Goal: Information Seeking & Learning: Learn about a topic

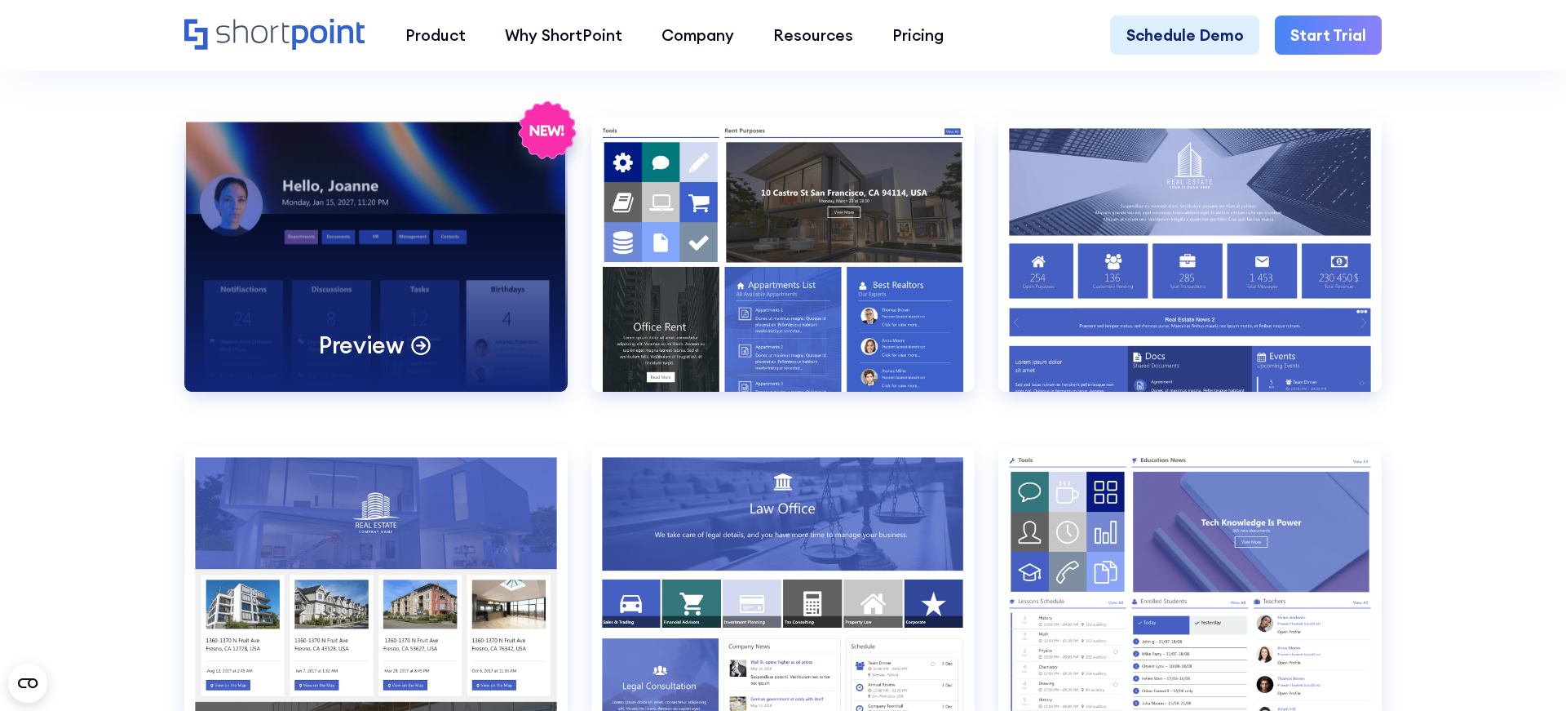
scroll to position [1757, 0]
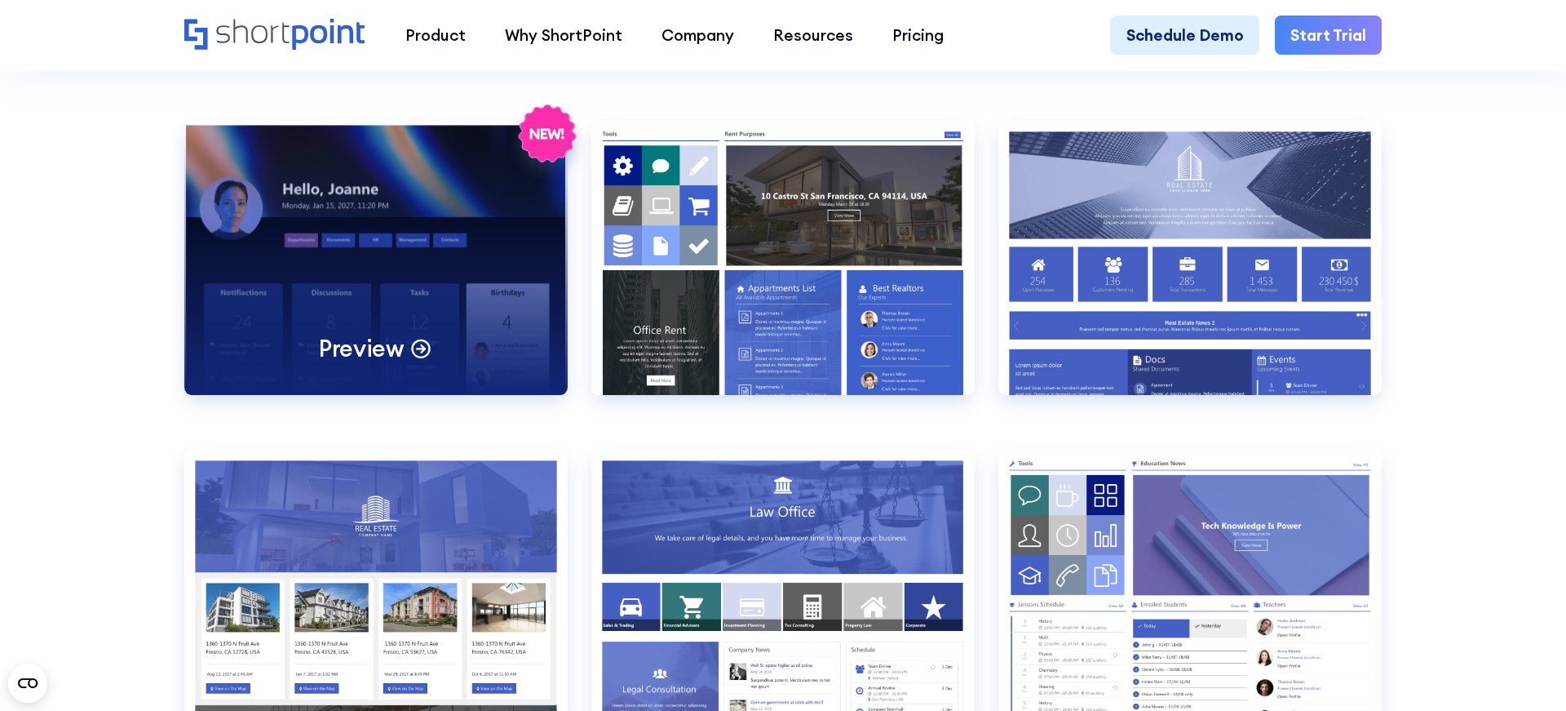
click at [352, 342] on p "Preview" at bounding box center [361, 348] width 85 height 30
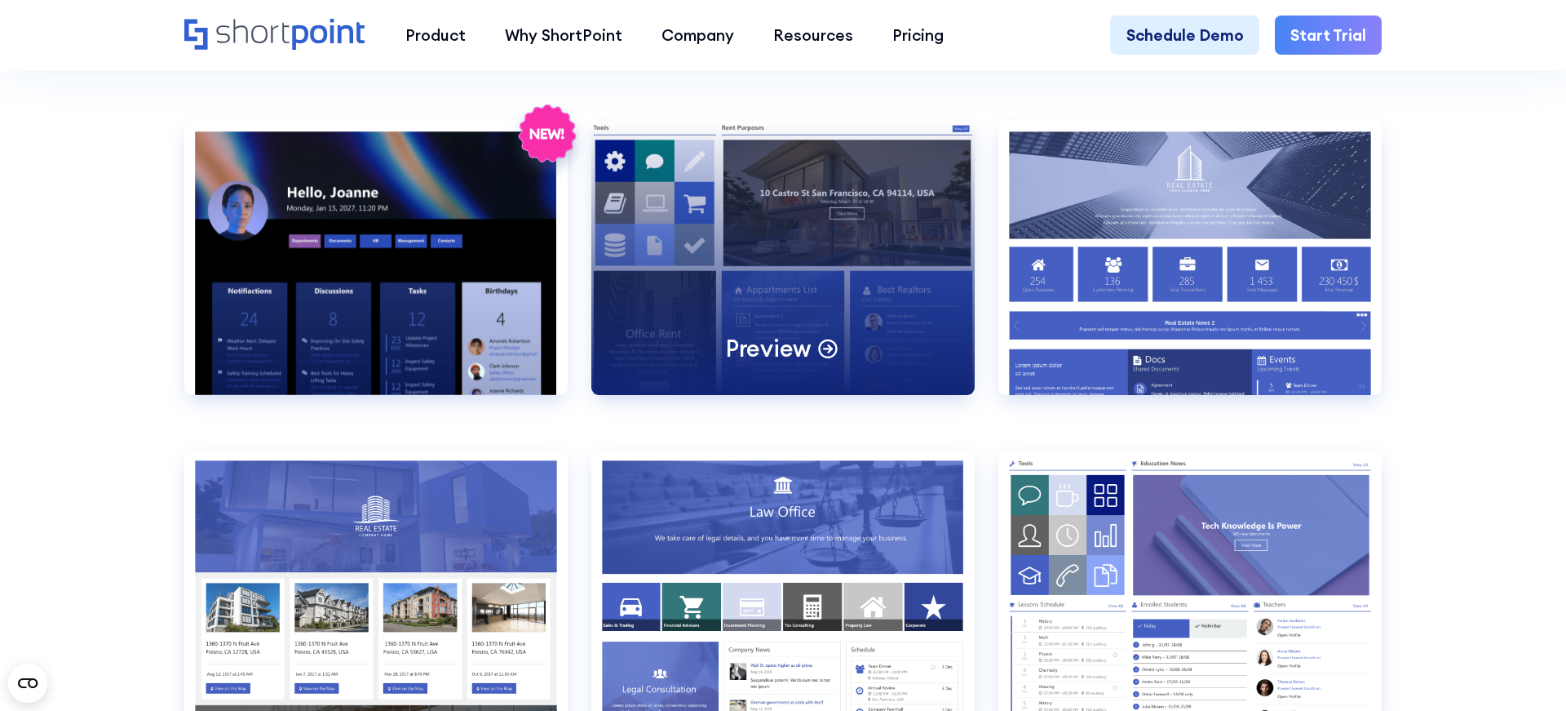
click at [762, 363] on p "Preview" at bounding box center [768, 348] width 85 height 30
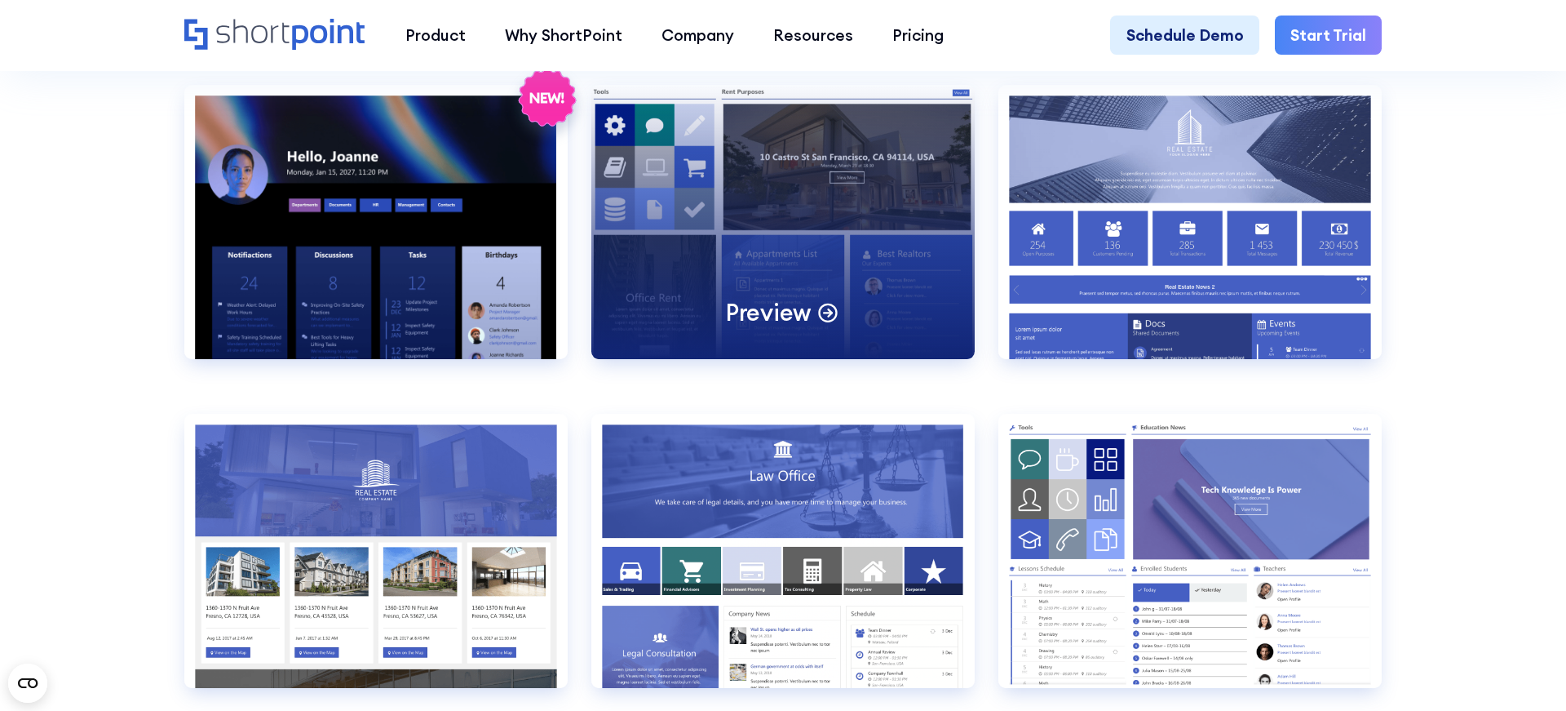
scroll to position [1810, 0]
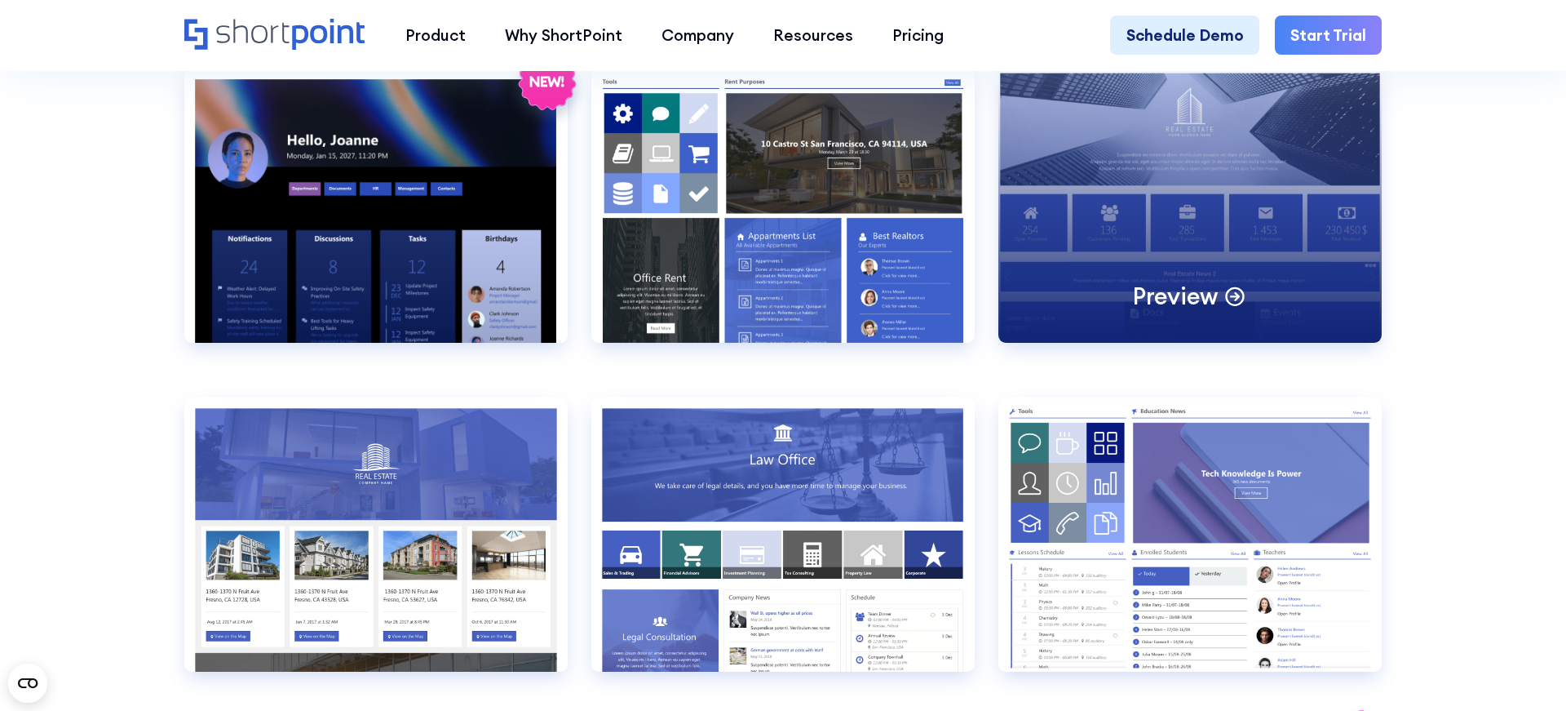
click at [1216, 295] on p "Preview" at bounding box center [1175, 296] width 85 height 30
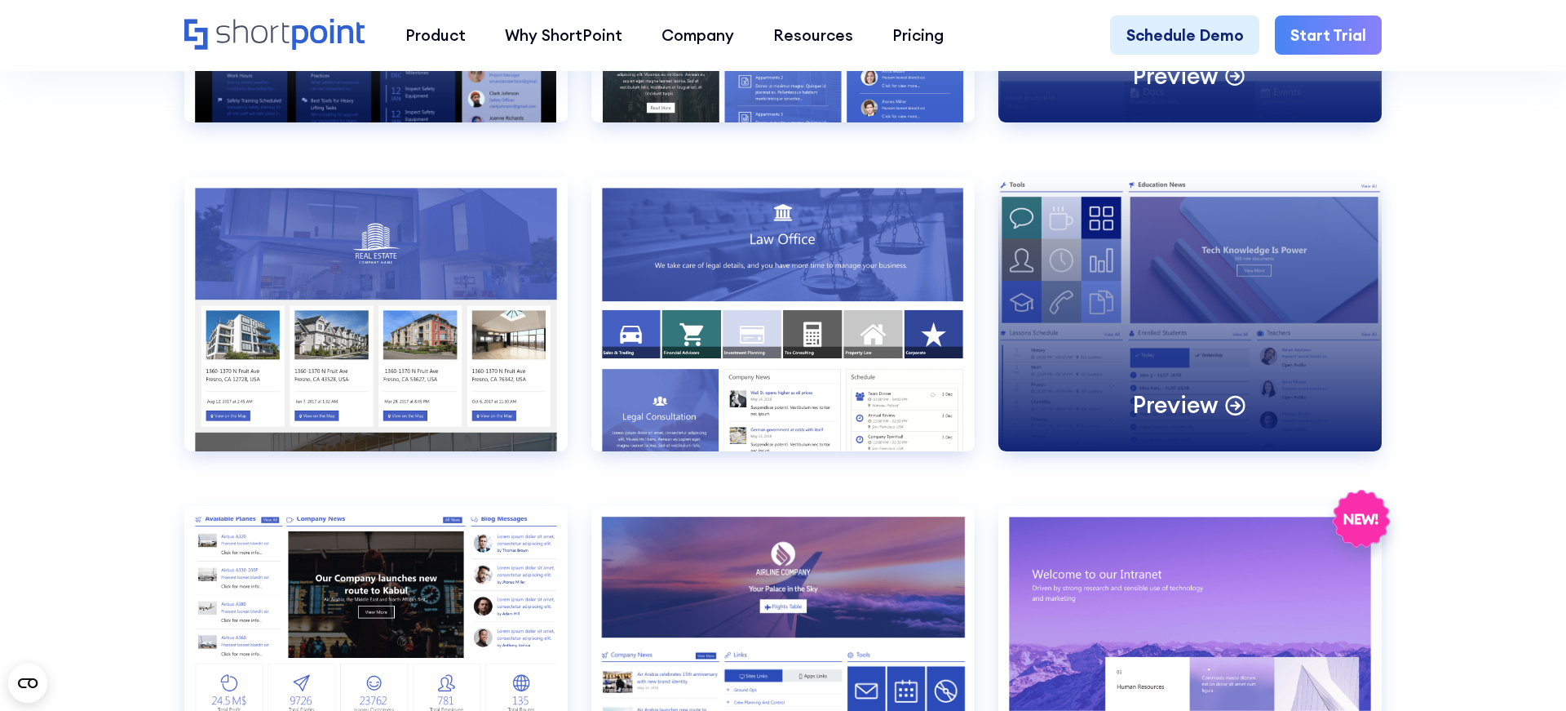
scroll to position [2031, 0]
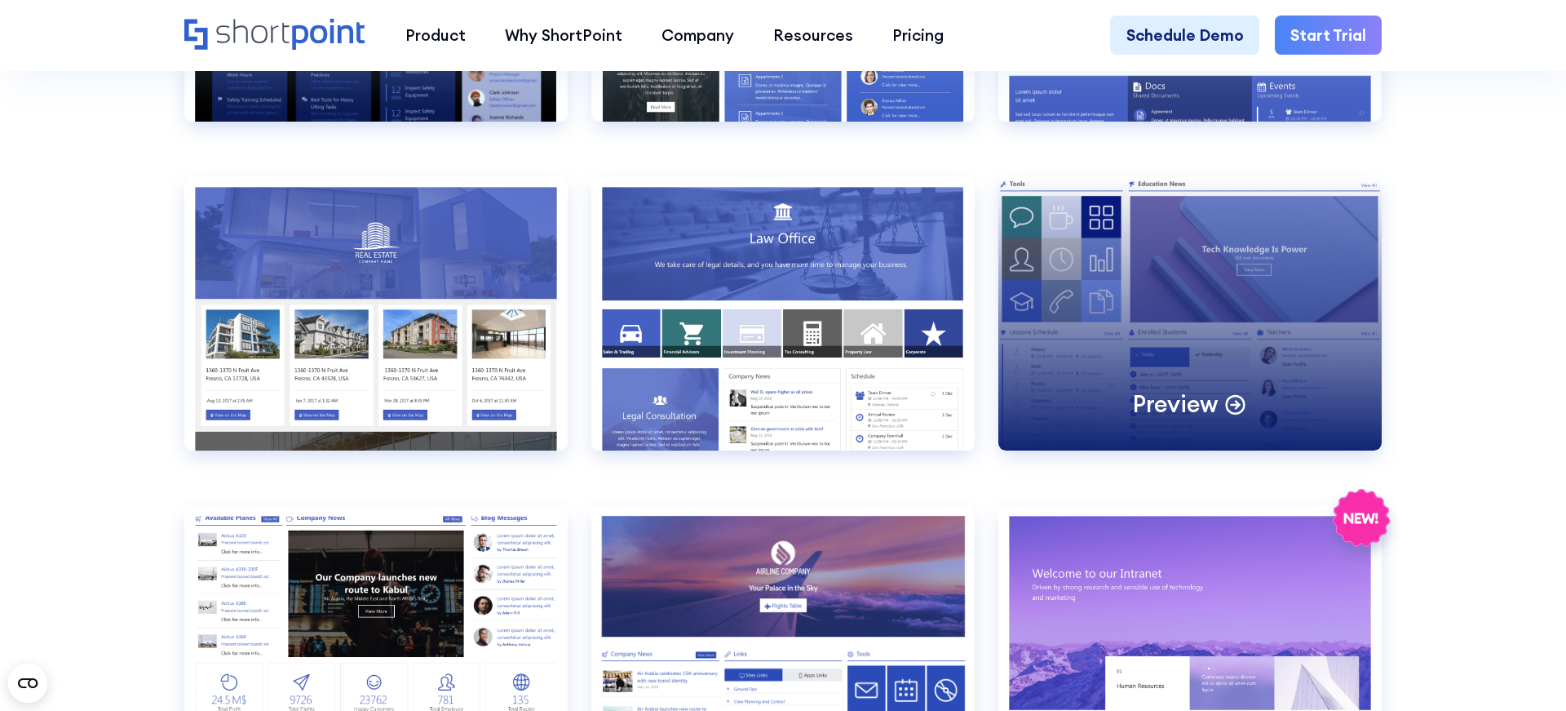
click at [1162, 302] on div "Preview" at bounding box center [1190, 313] width 383 height 274
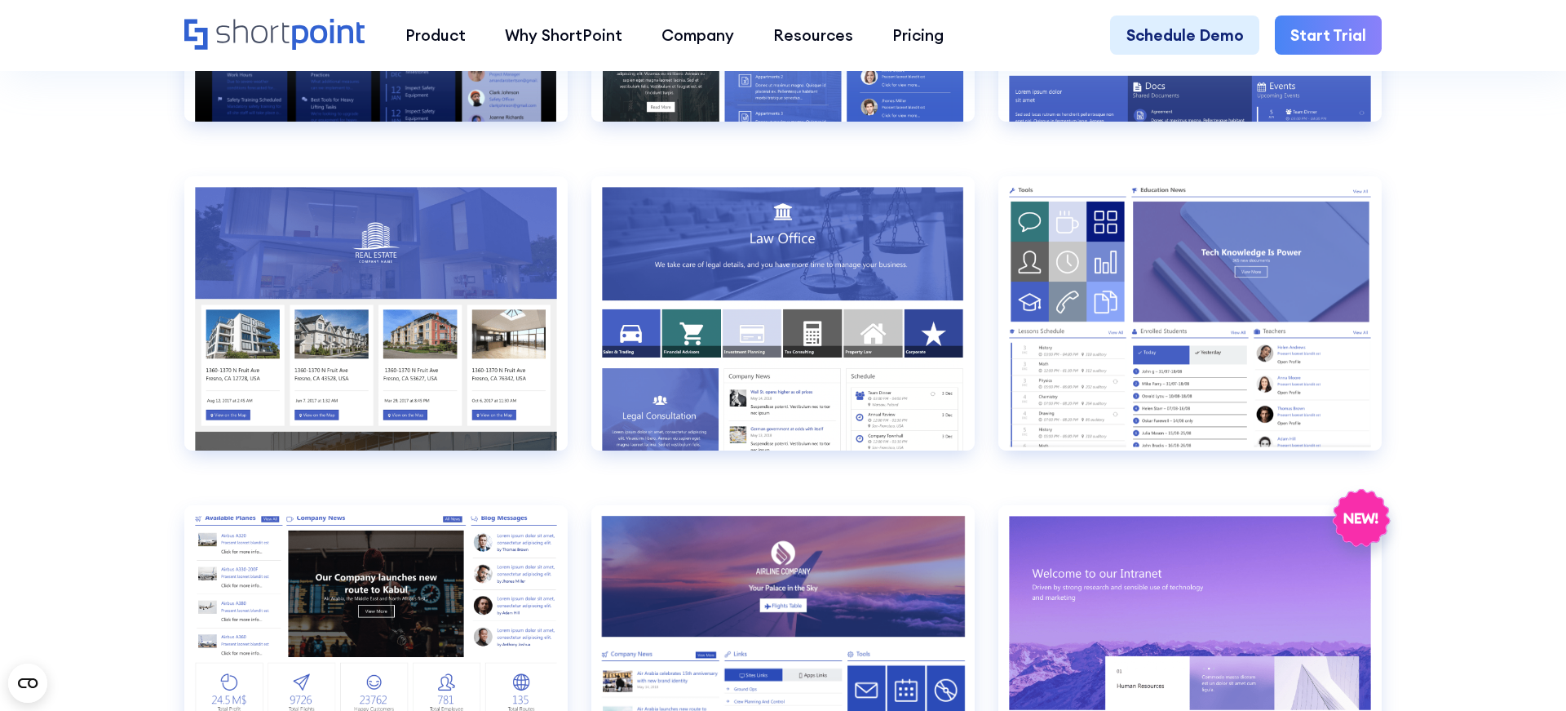
drag, startPoint x: 1433, startPoint y: 277, endPoint x: 1331, endPoint y: 277, distance: 101.2
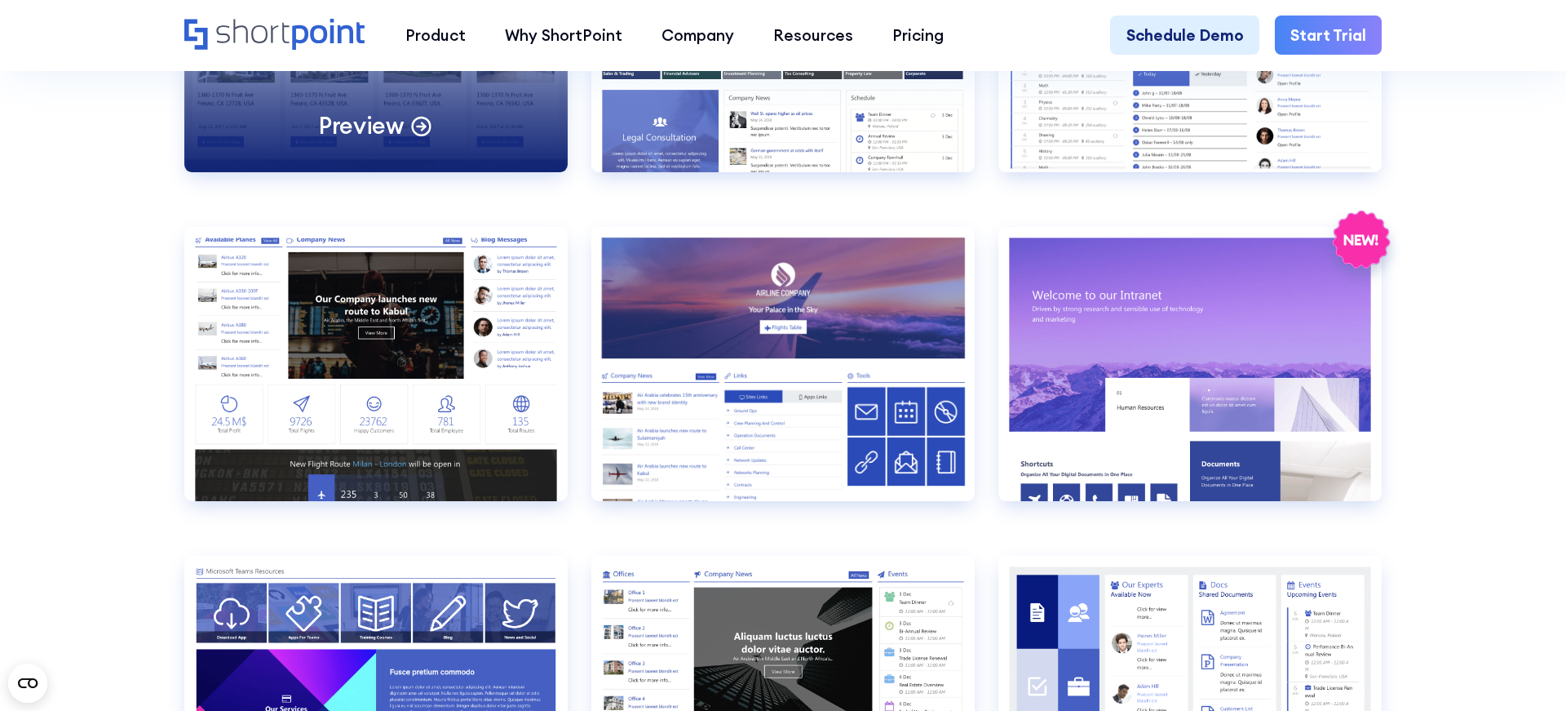
scroll to position [2328, 0]
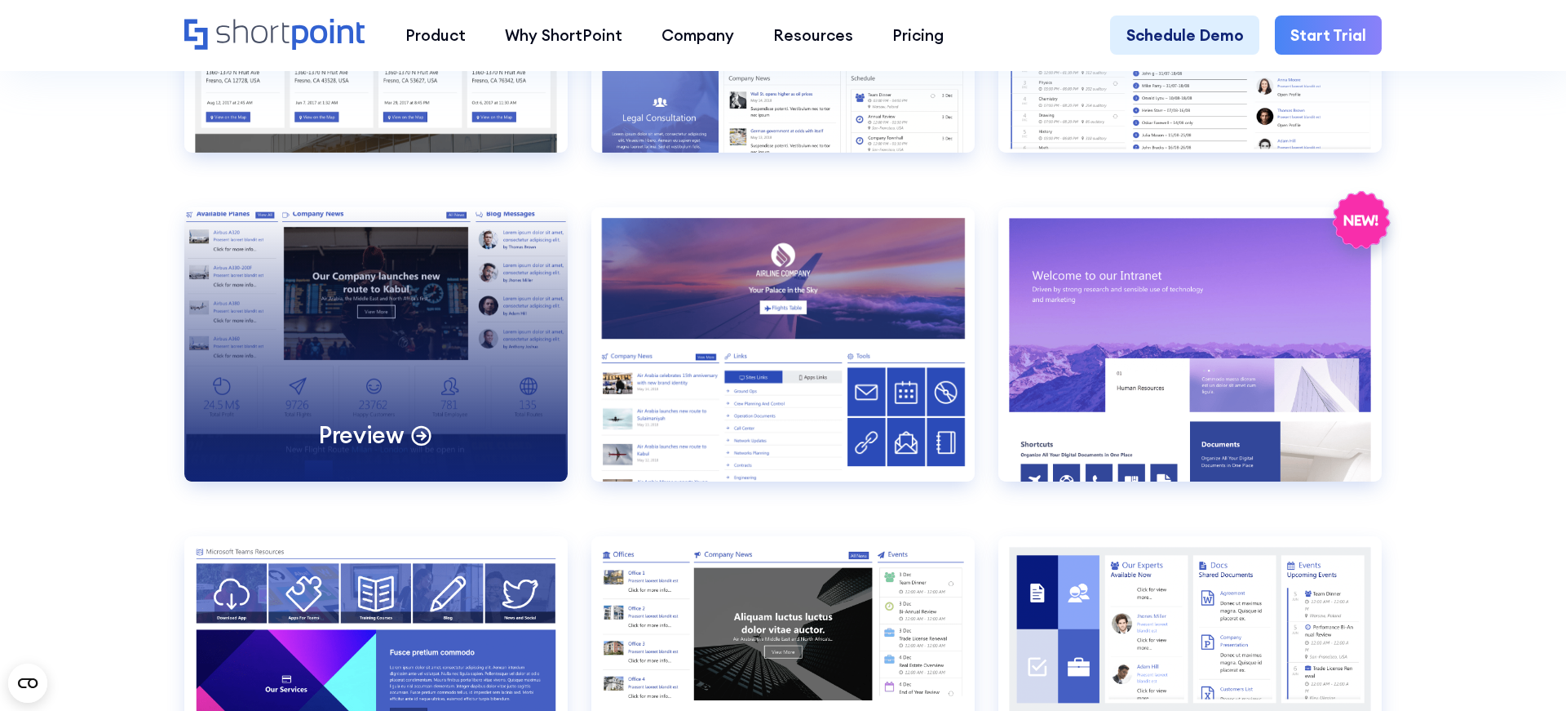
click at [358, 312] on div "Preview" at bounding box center [375, 344] width 383 height 274
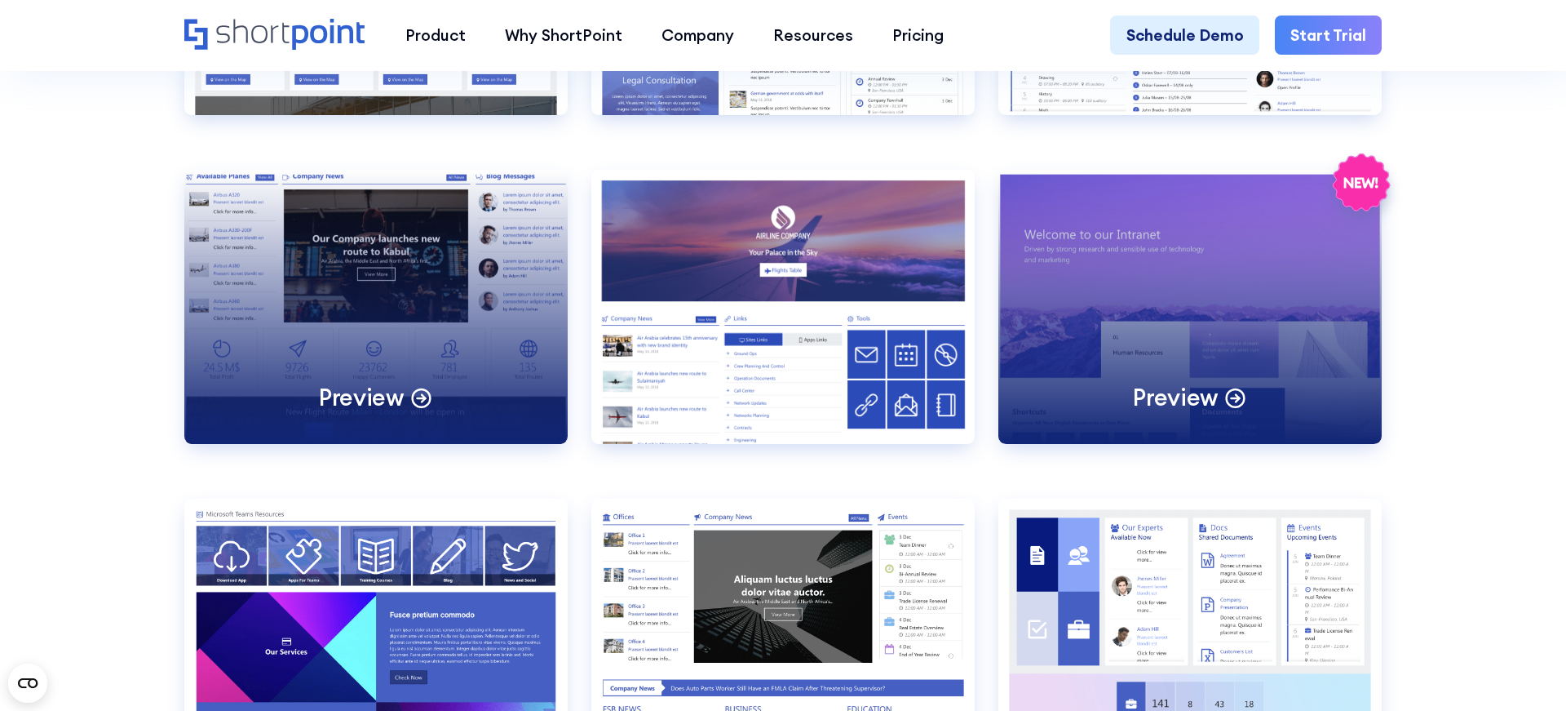
scroll to position [2379, 0]
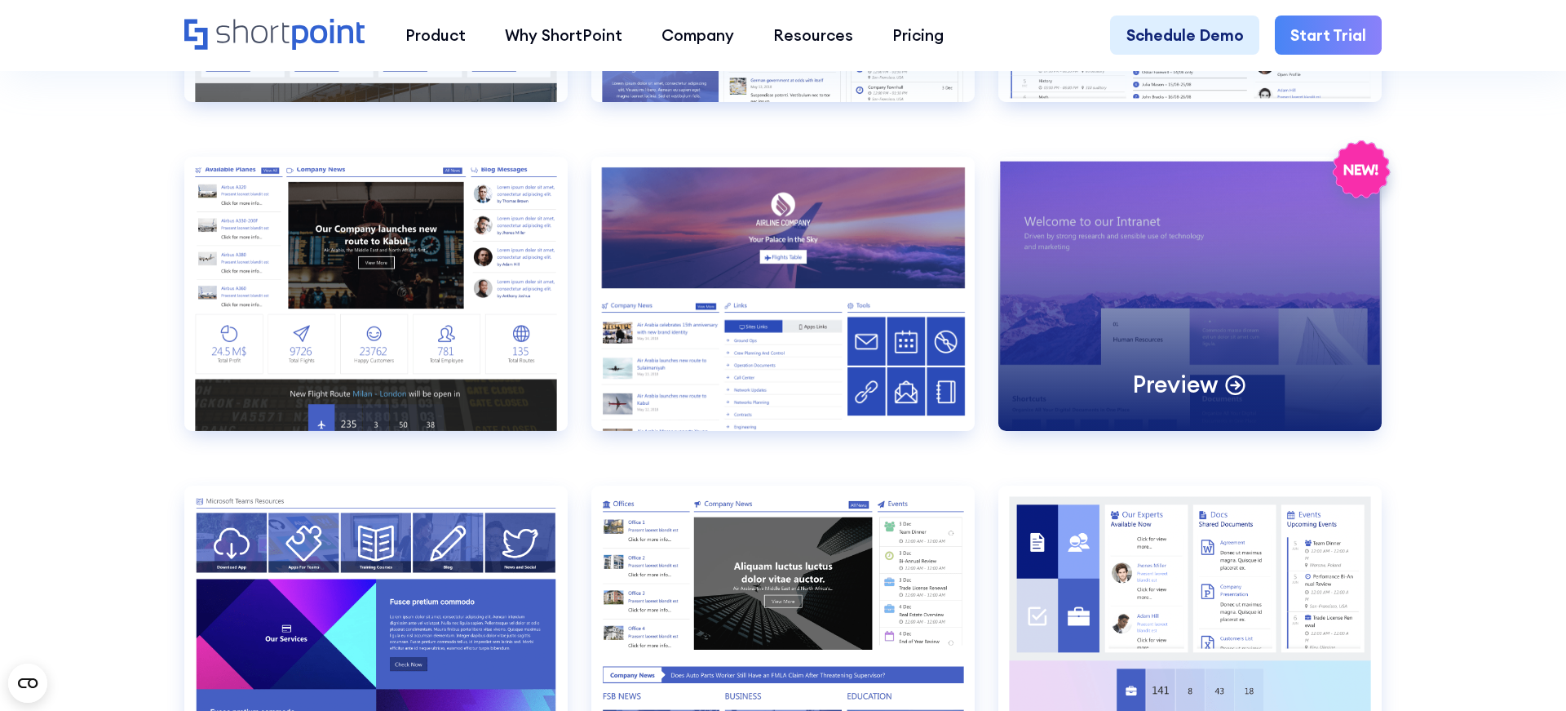
click at [1250, 321] on div "Preview" at bounding box center [1190, 294] width 383 height 274
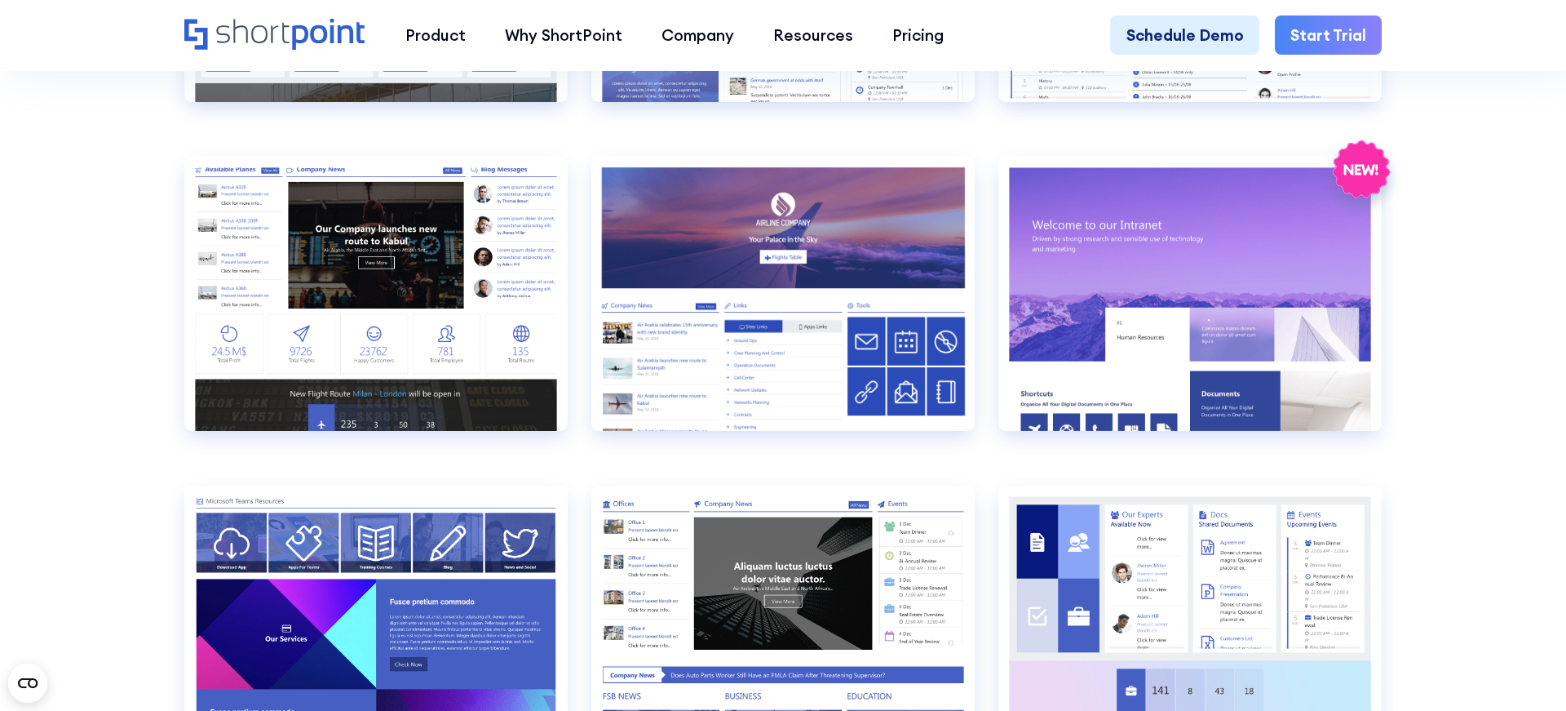
click at [74, 379] on section "SHAREPOINT INTRANET TEMPLATES Fully customizable SharePoint templates with Shor…" at bounding box center [783, 541] width 1566 height 5762
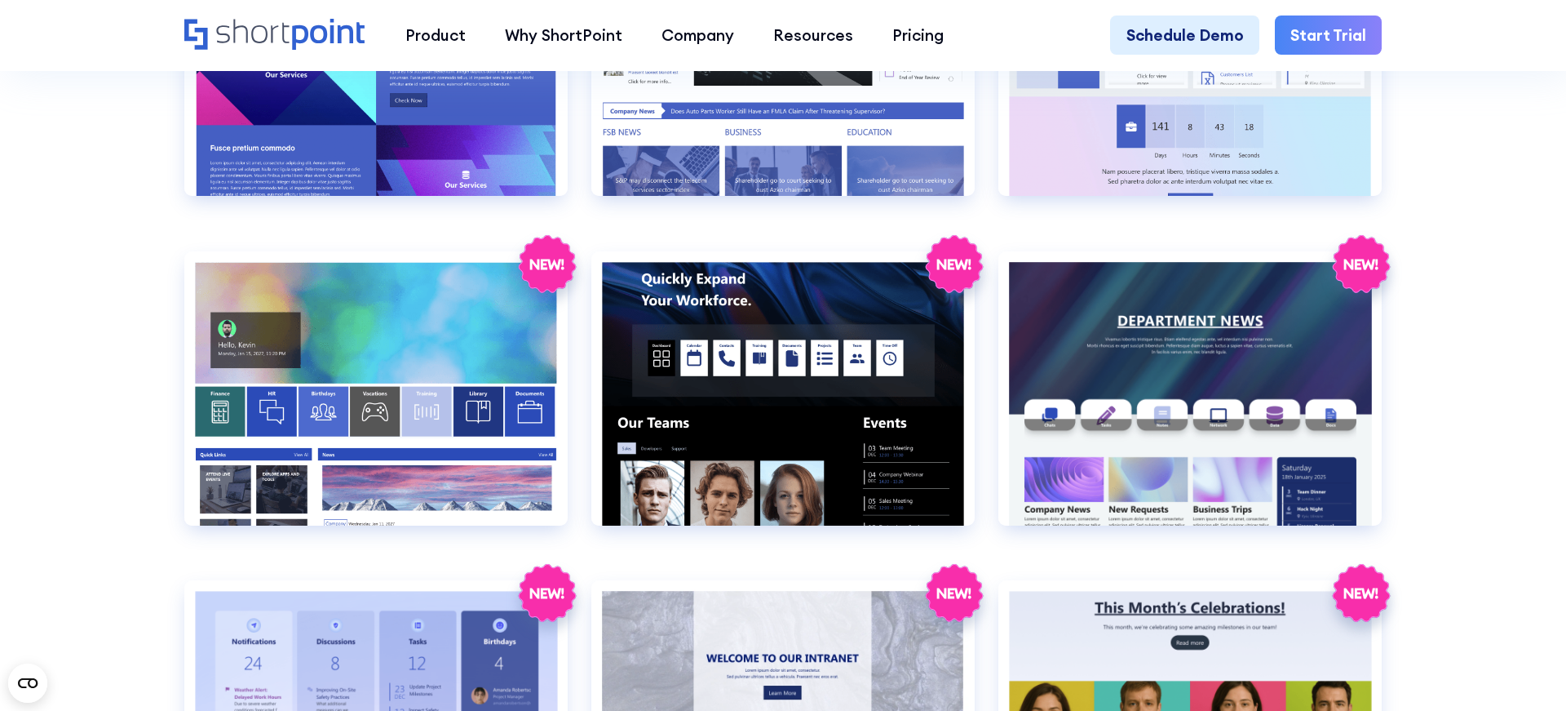
scroll to position [2969, 0]
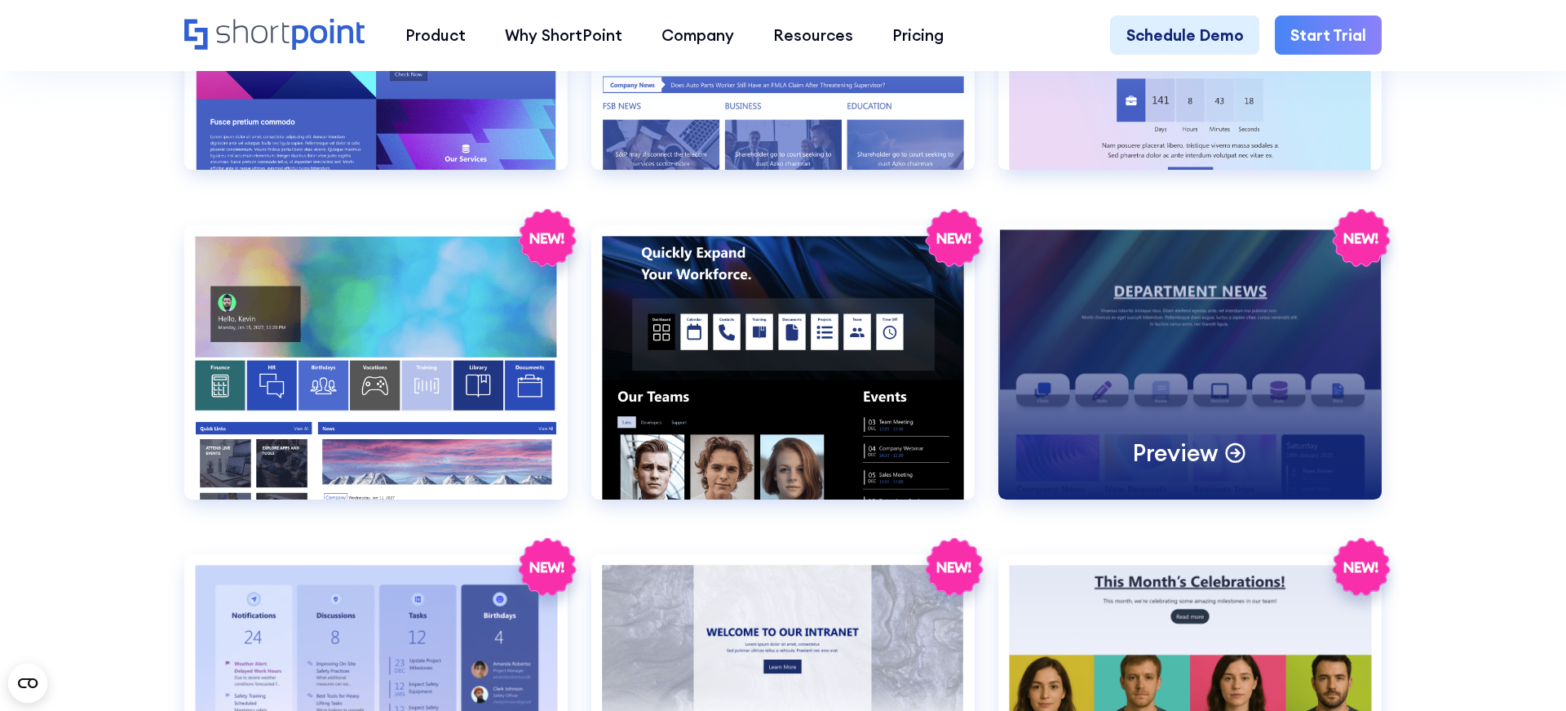
click at [1075, 292] on div "Preview" at bounding box center [1190, 362] width 383 height 274
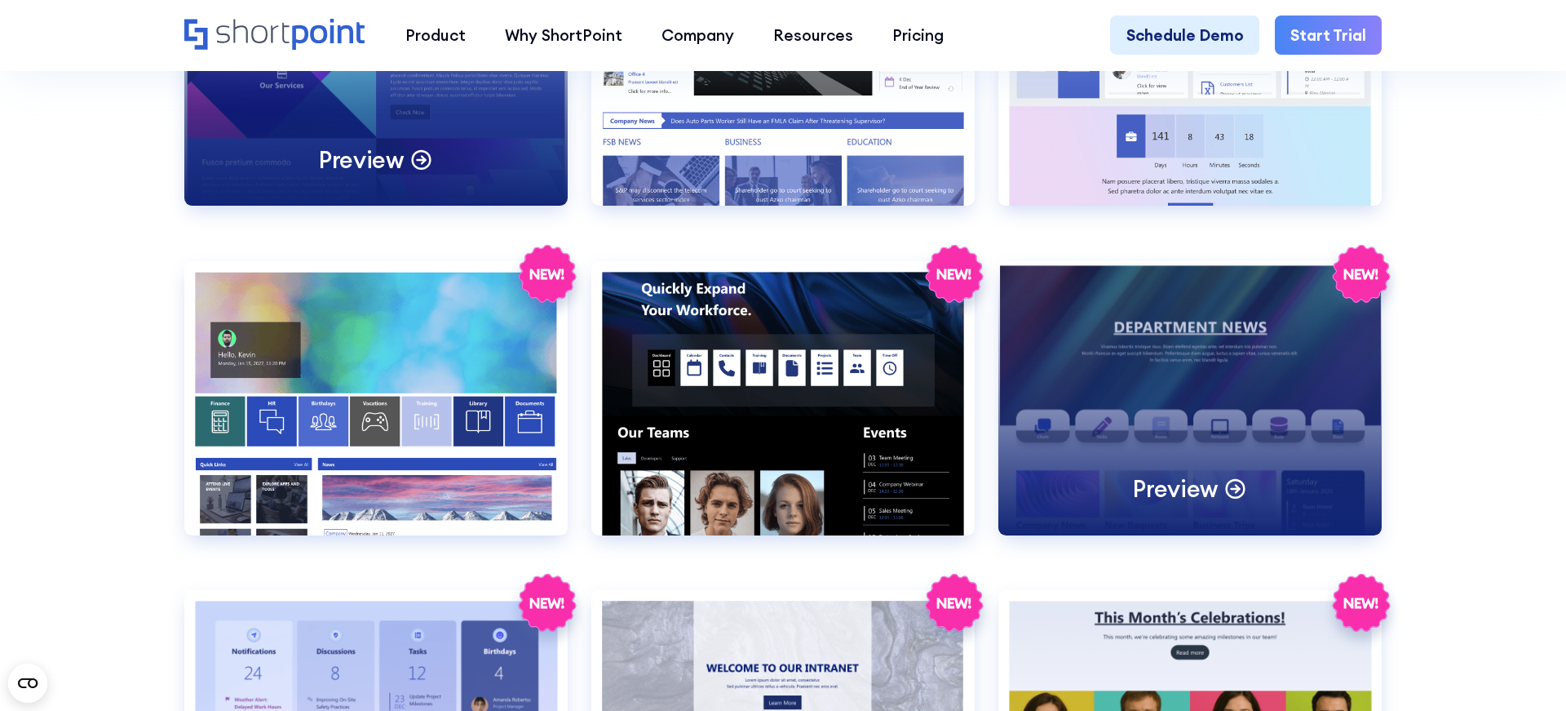
scroll to position [2975, 0]
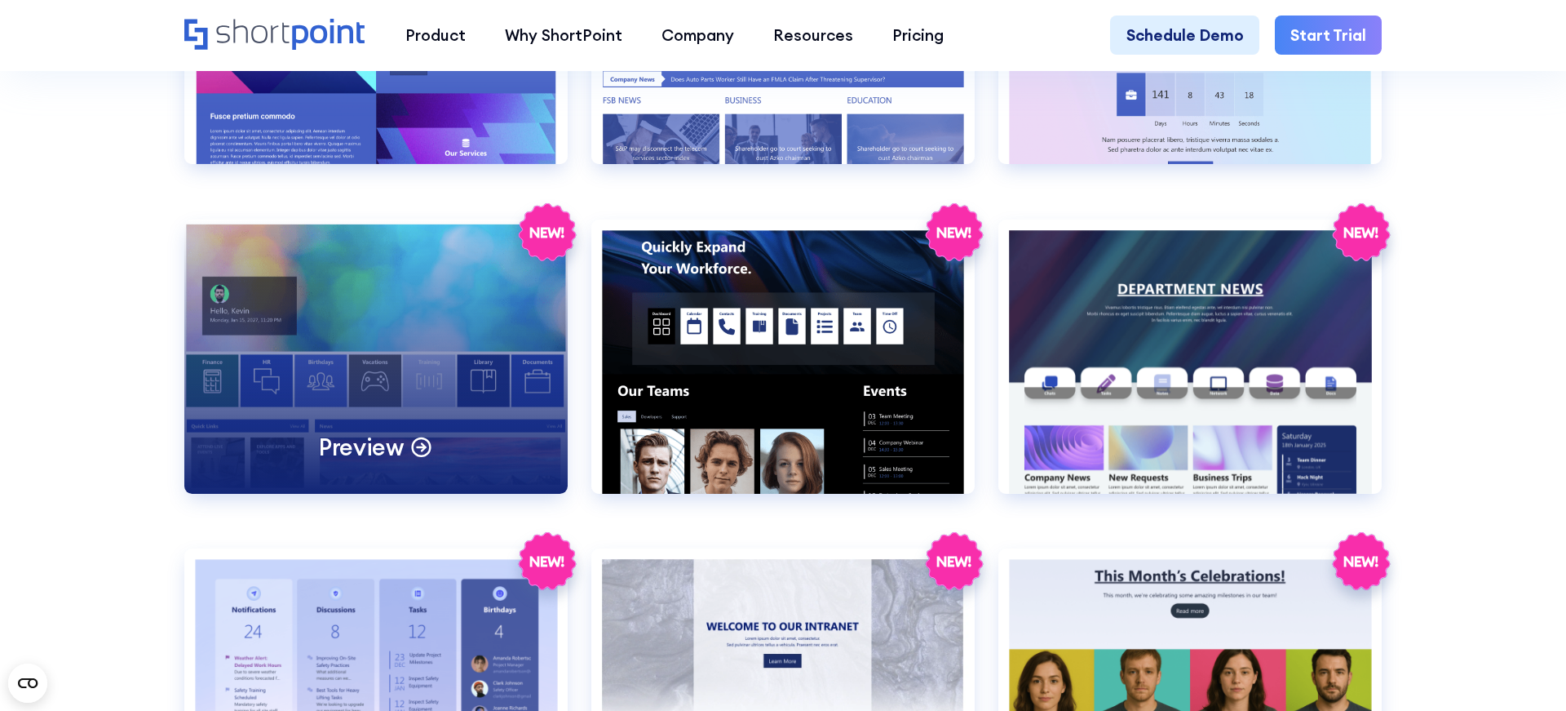
click at [386, 364] on div "Preview" at bounding box center [375, 356] width 383 height 274
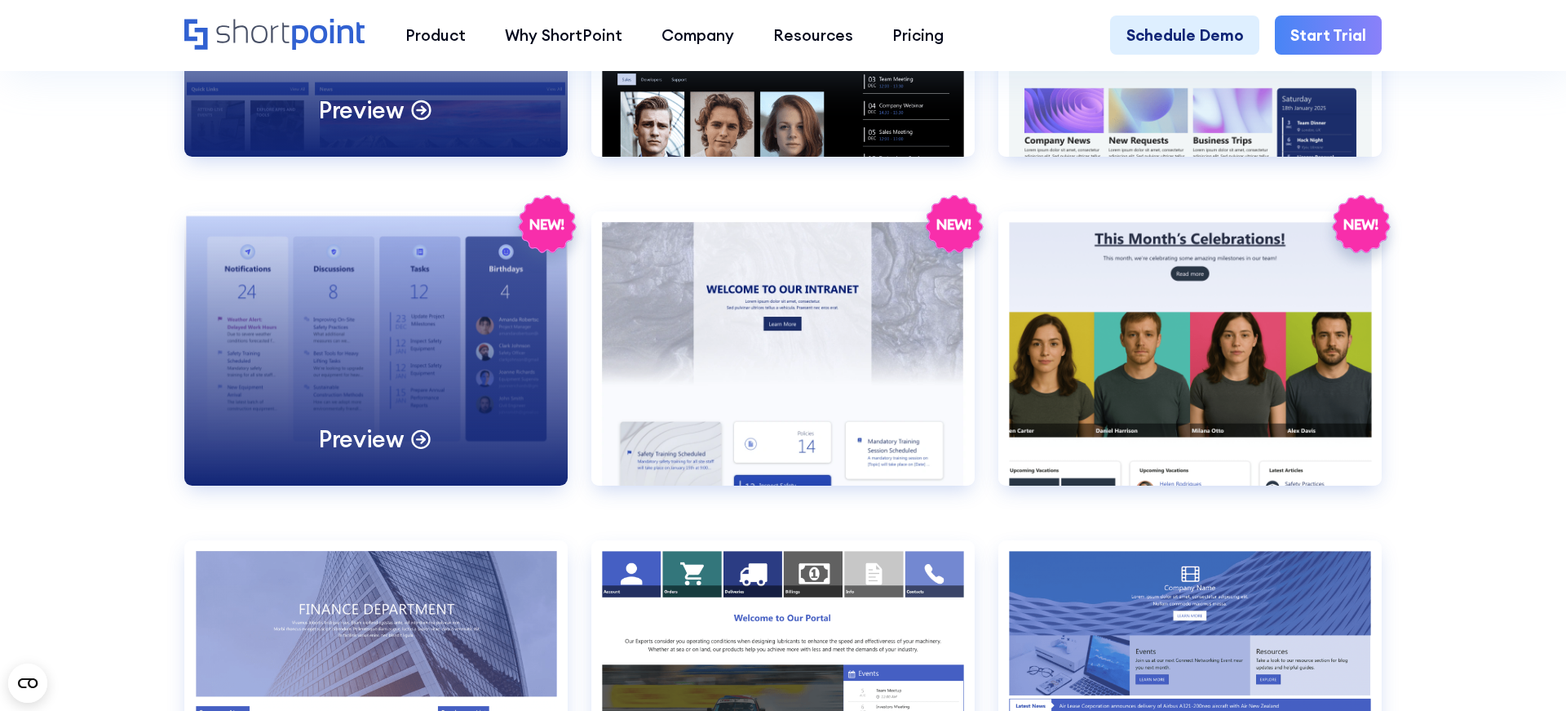
scroll to position [3321, 0]
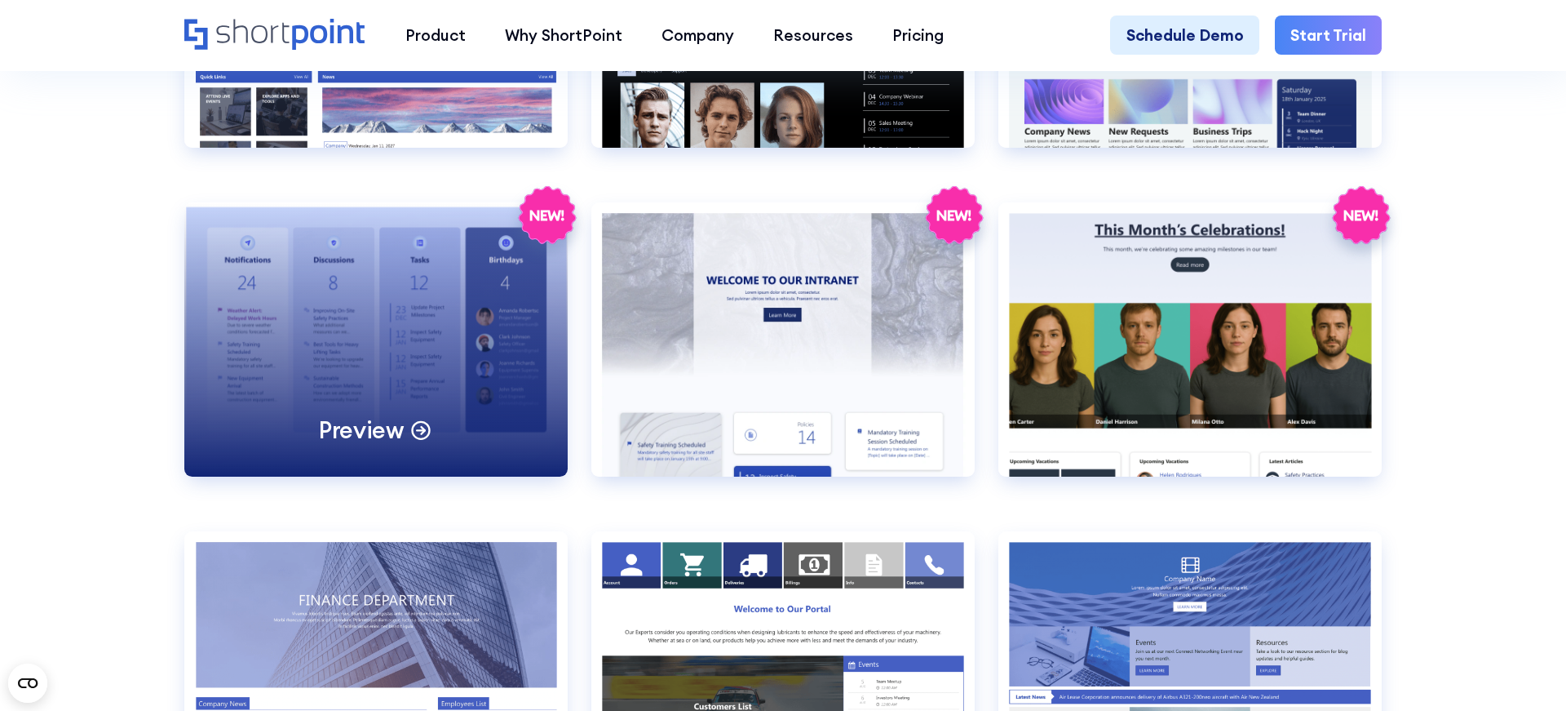
click at [393, 325] on div "Preview" at bounding box center [375, 339] width 383 height 274
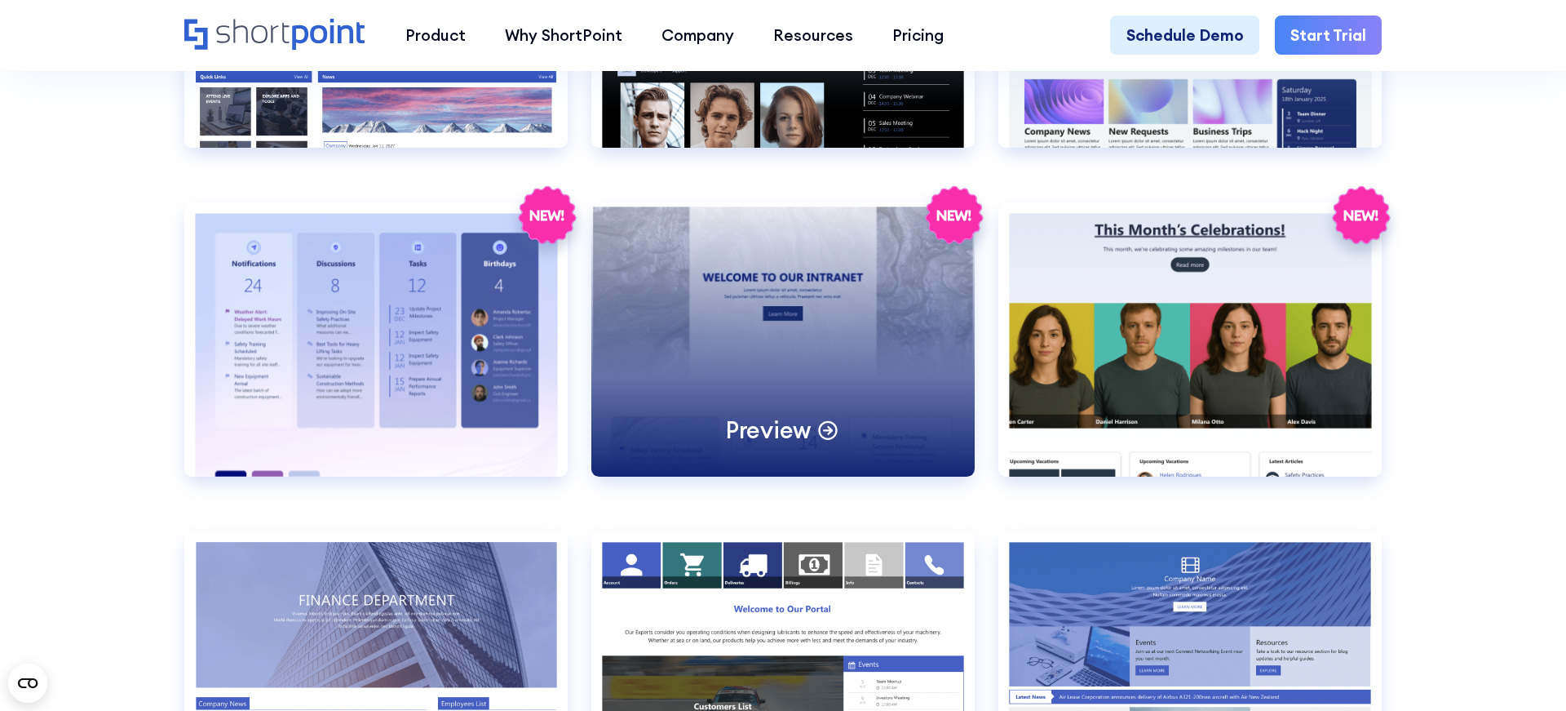
click at [693, 326] on div "Preview" at bounding box center [782, 339] width 383 height 274
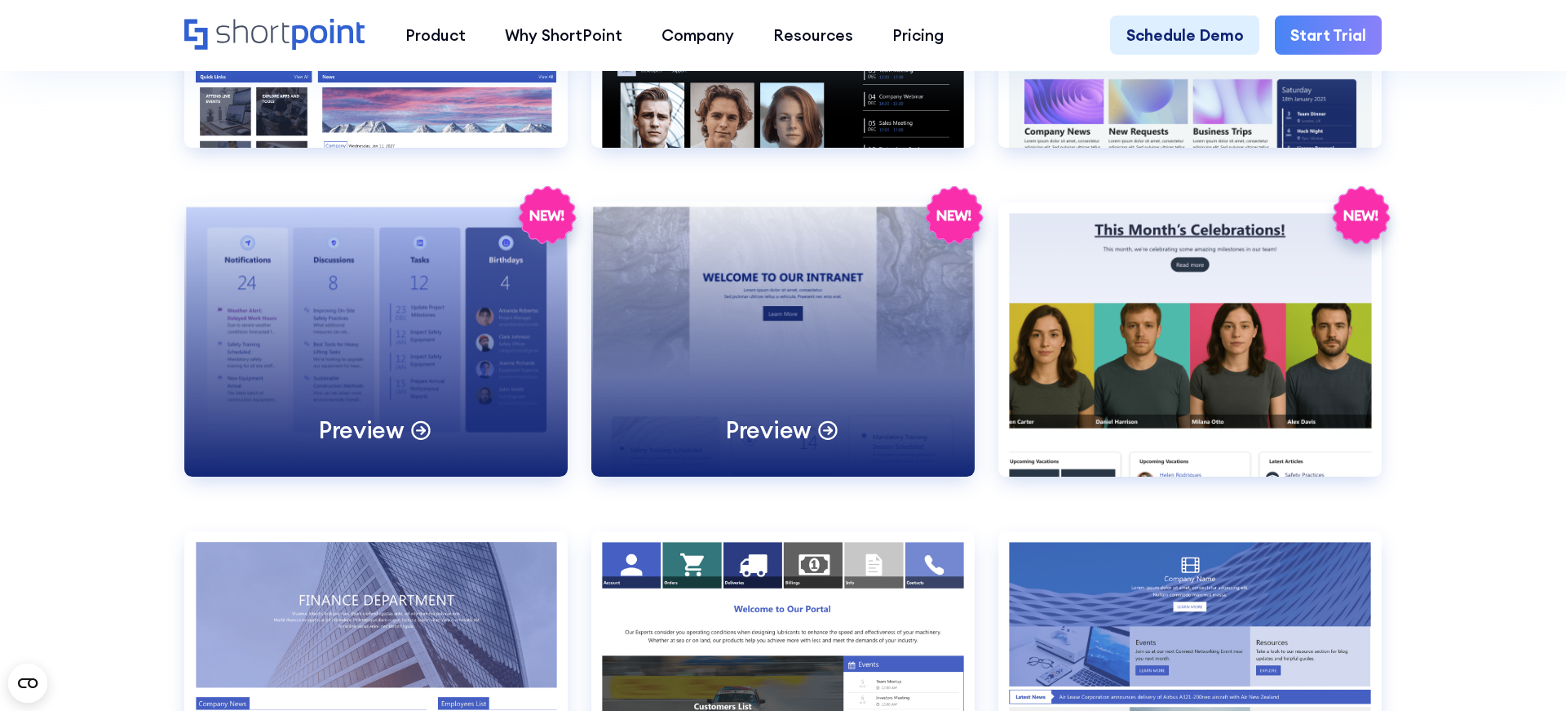
scroll to position [3417, 0]
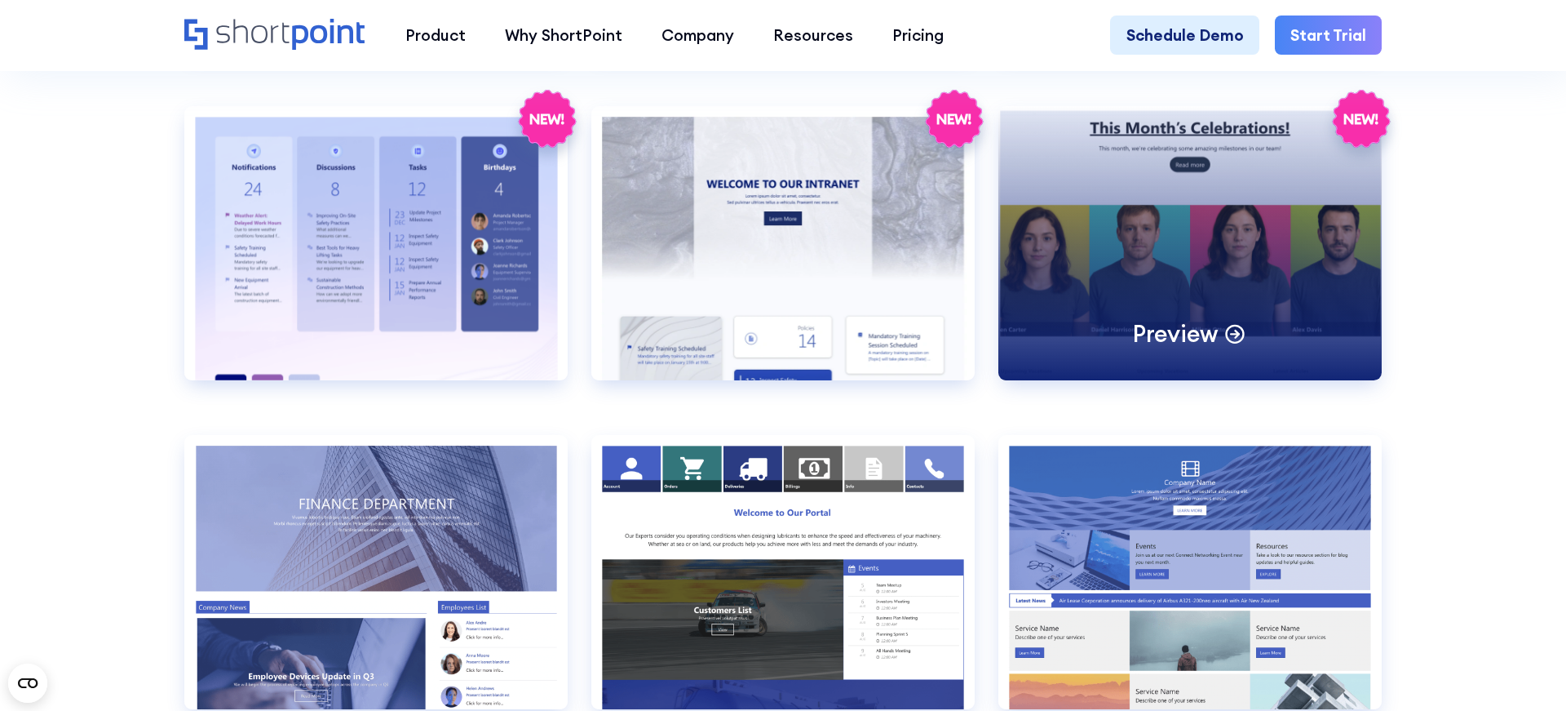
click at [1319, 252] on div "Preview" at bounding box center [1190, 243] width 383 height 274
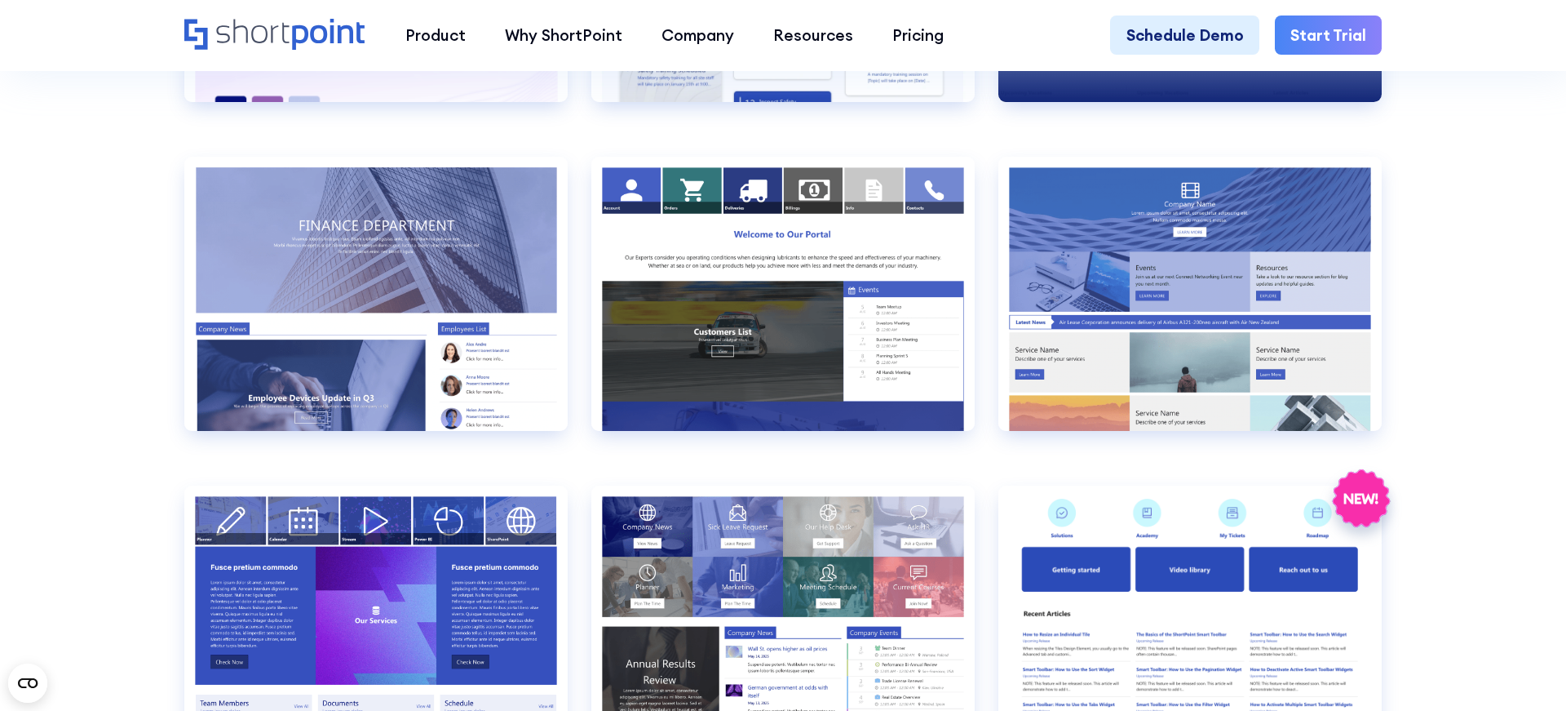
scroll to position [3711, 0]
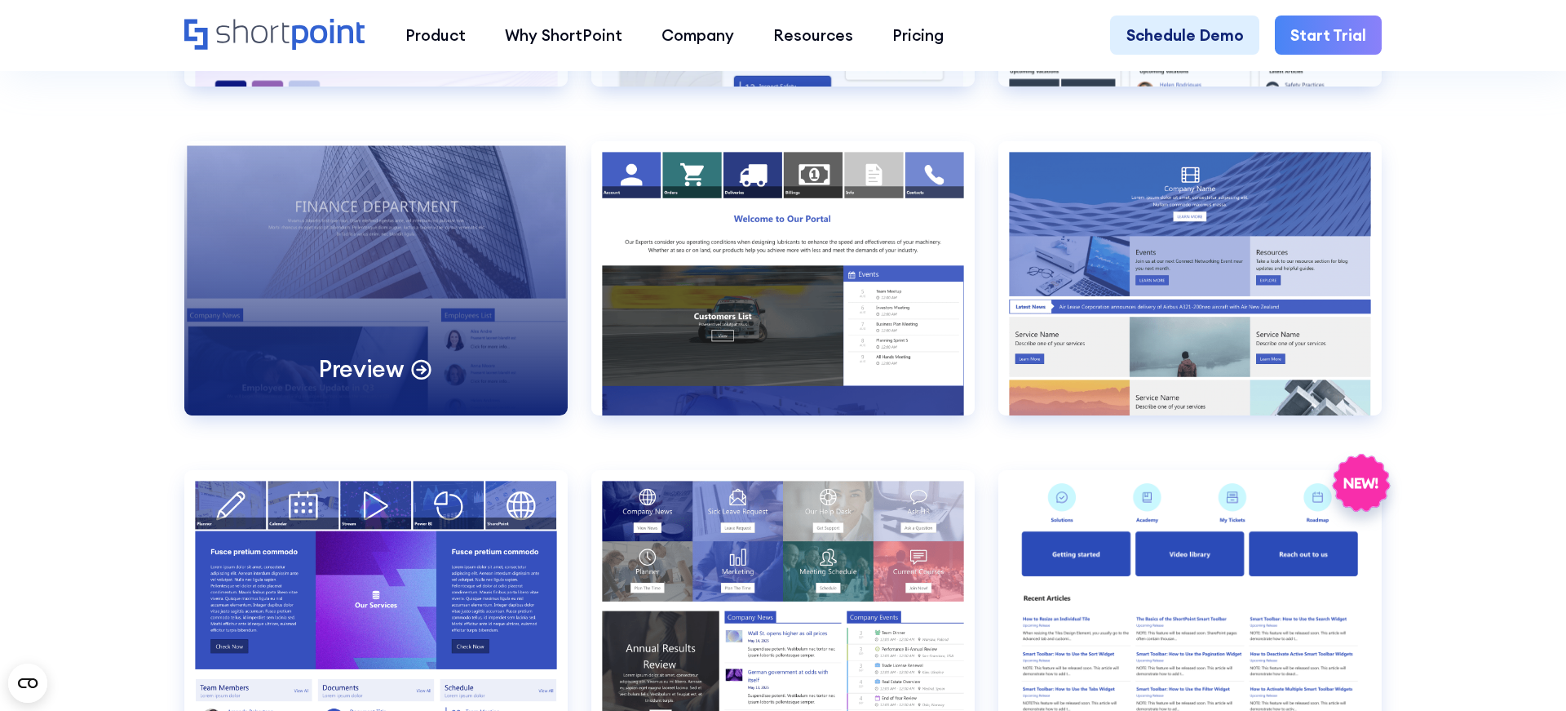
click at [338, 256] on div "Preview" at bounding box center [375, 278] width 383 height 274
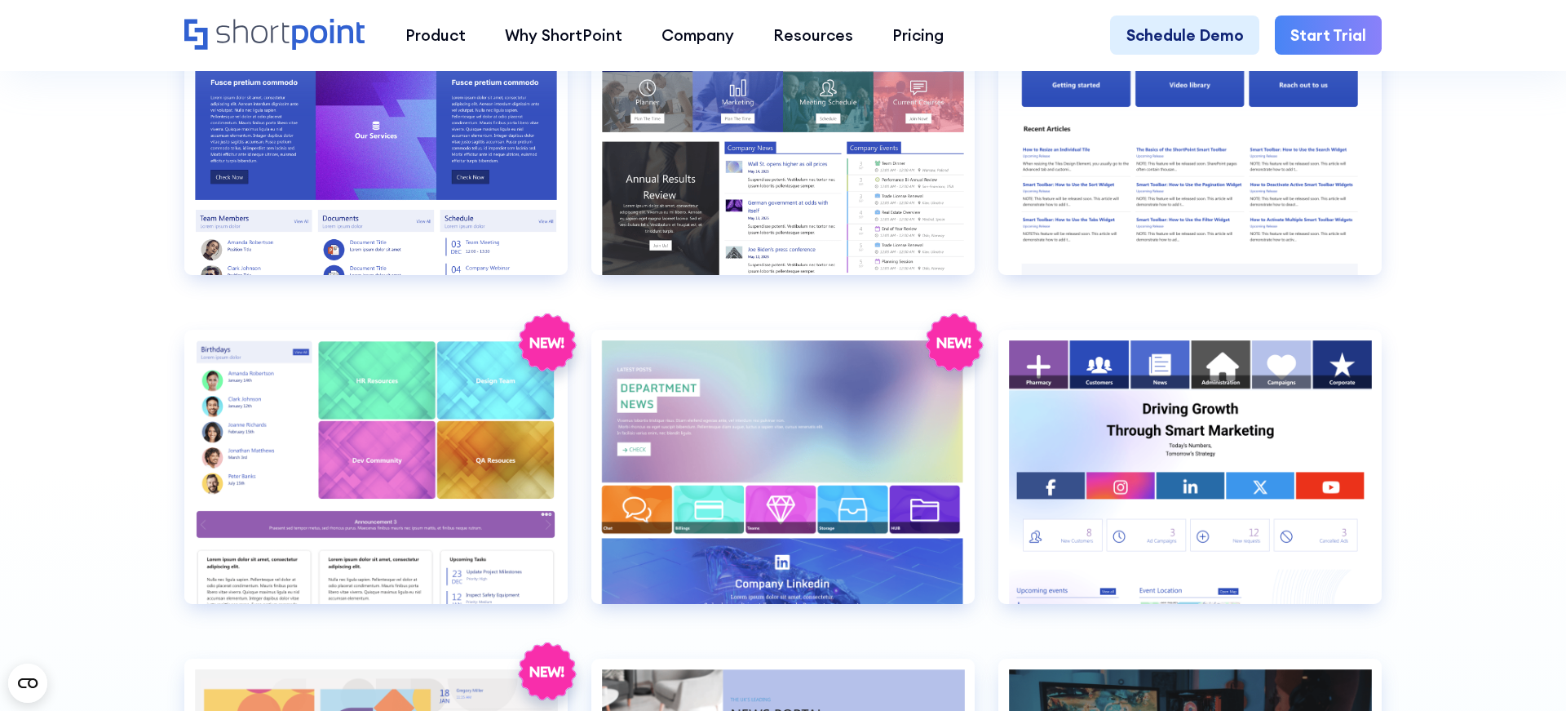
scroll to position [4186, 0]
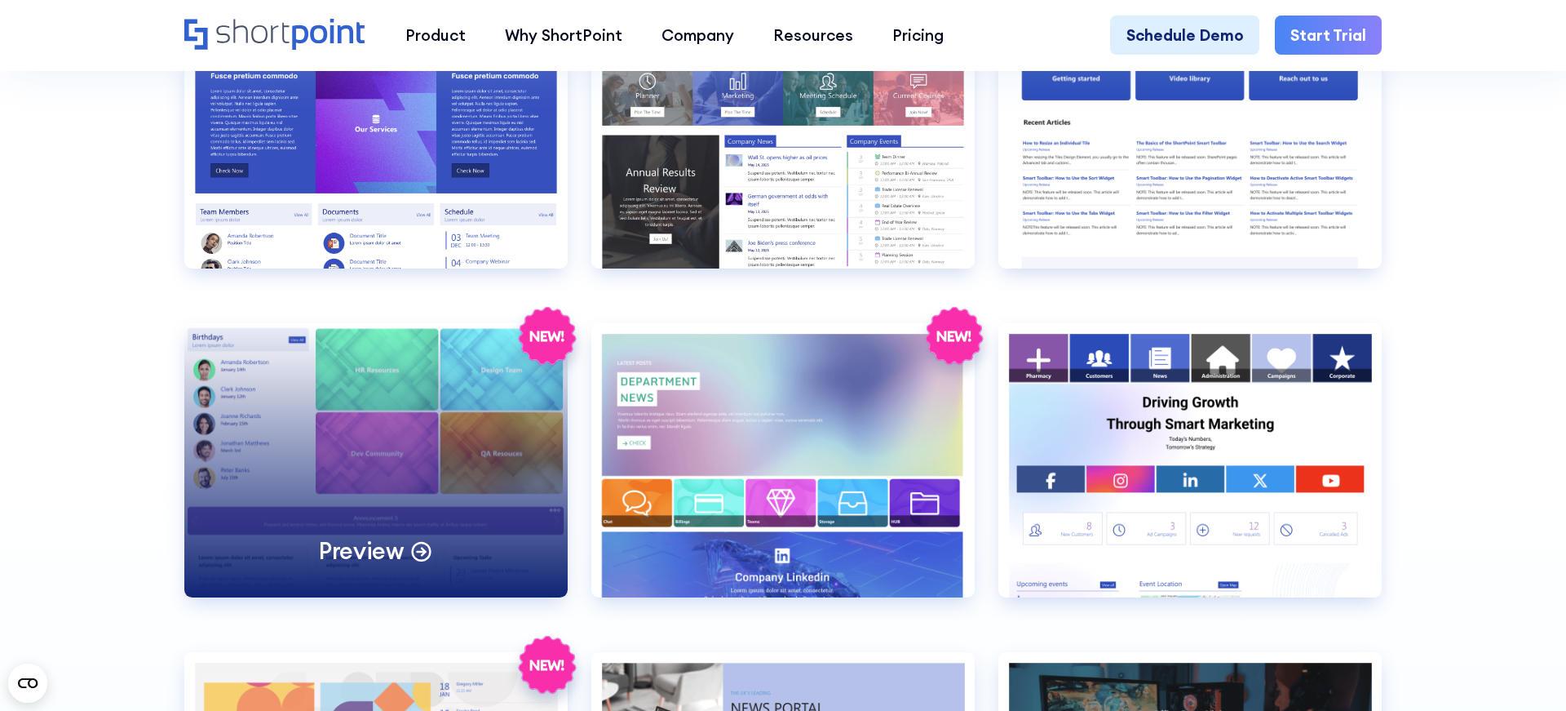
click at [397, 427] on div "Preview" at bounding box center [375, 460] width 383 height 274
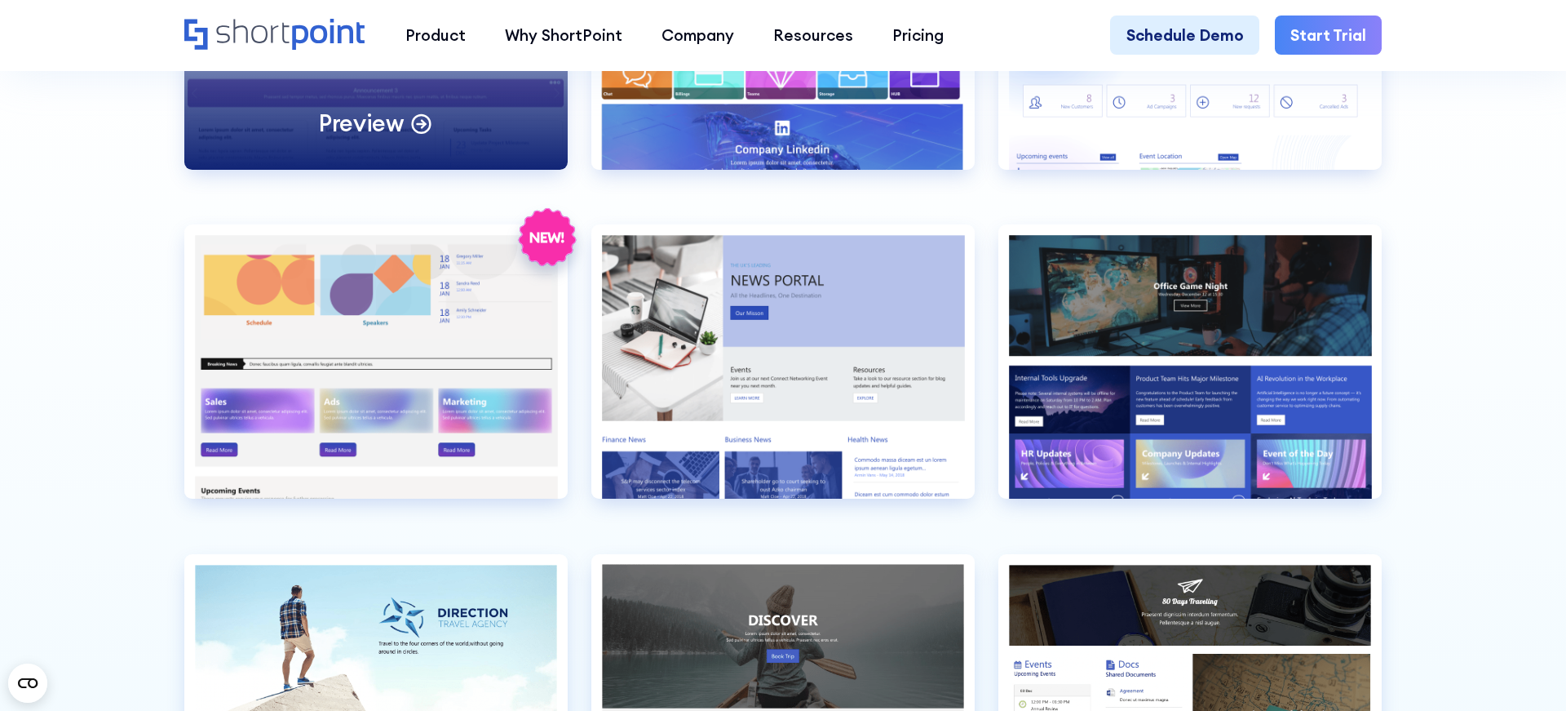
scroll to position [4616, 0]
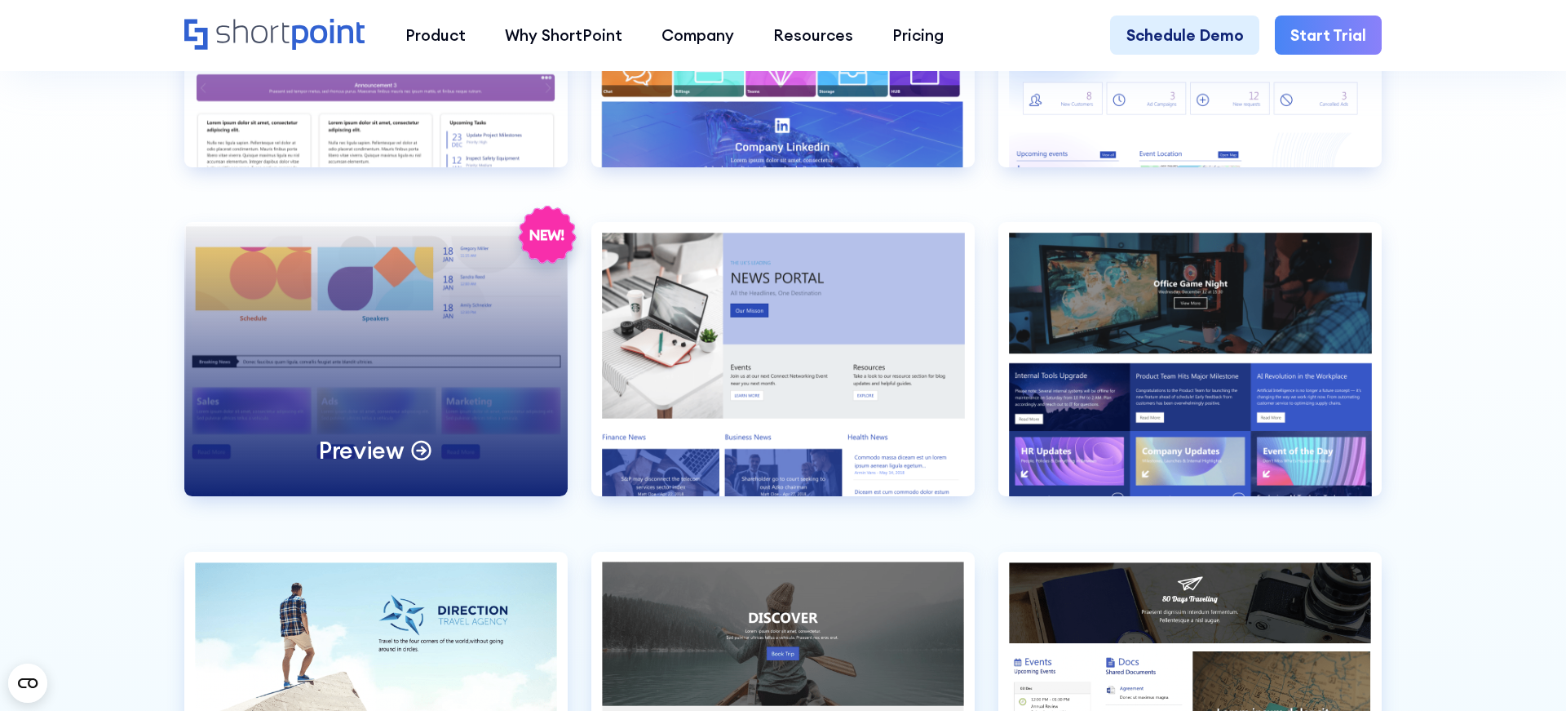
click at [331, 339] on div "Preview" at bounding box center [375, 359] width 383 height 274
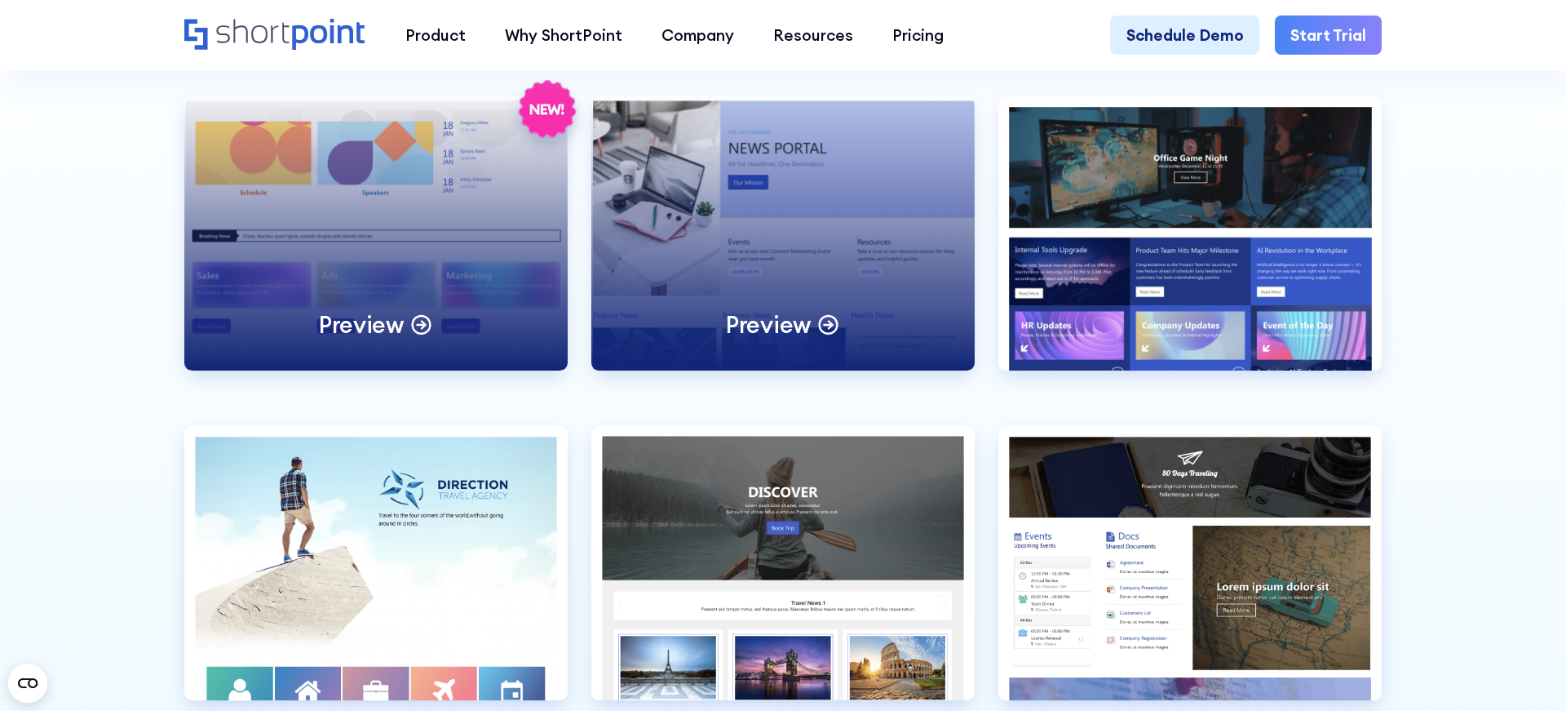
scroll to position [4741, 0]
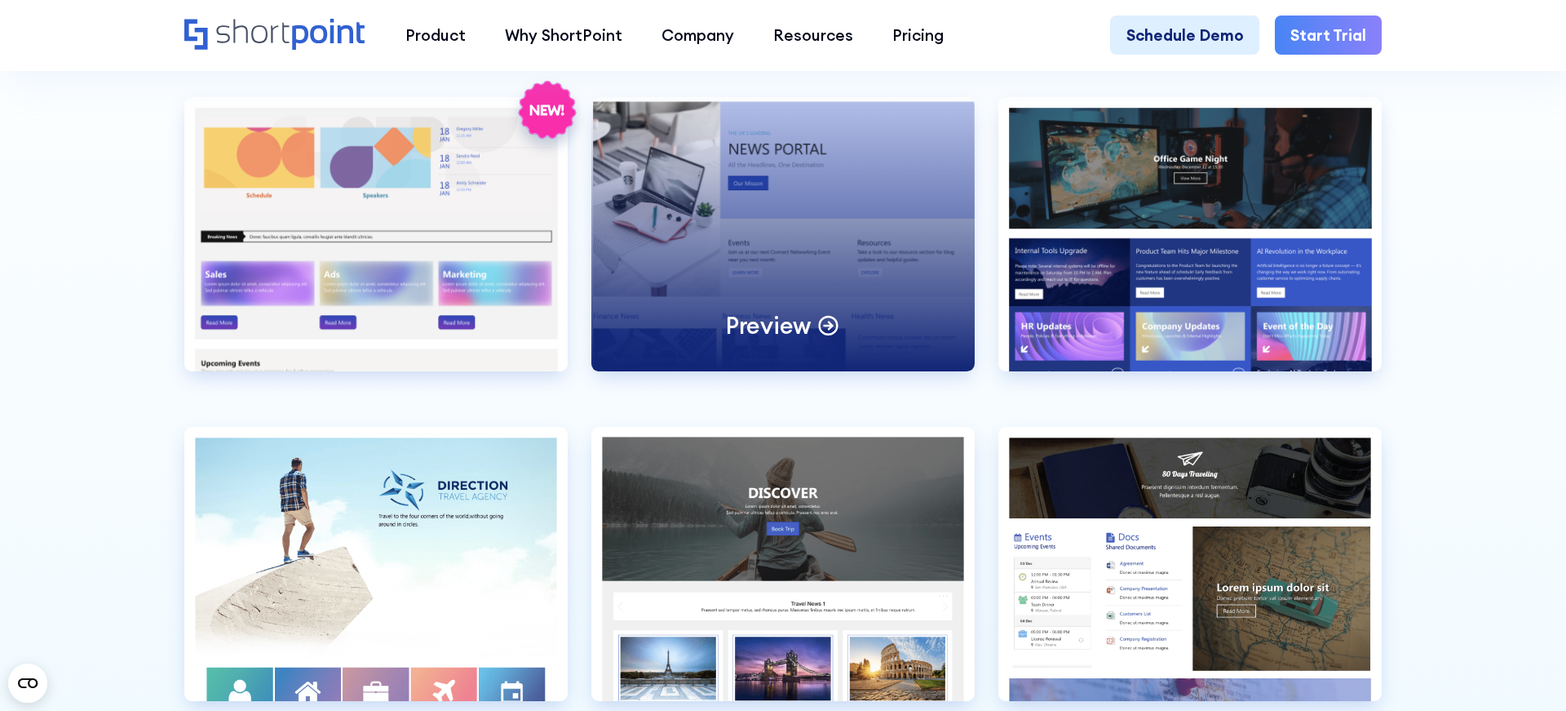
click at [738, 220] on div "Preview" at bounding box center [782, 234] width 383 height 274
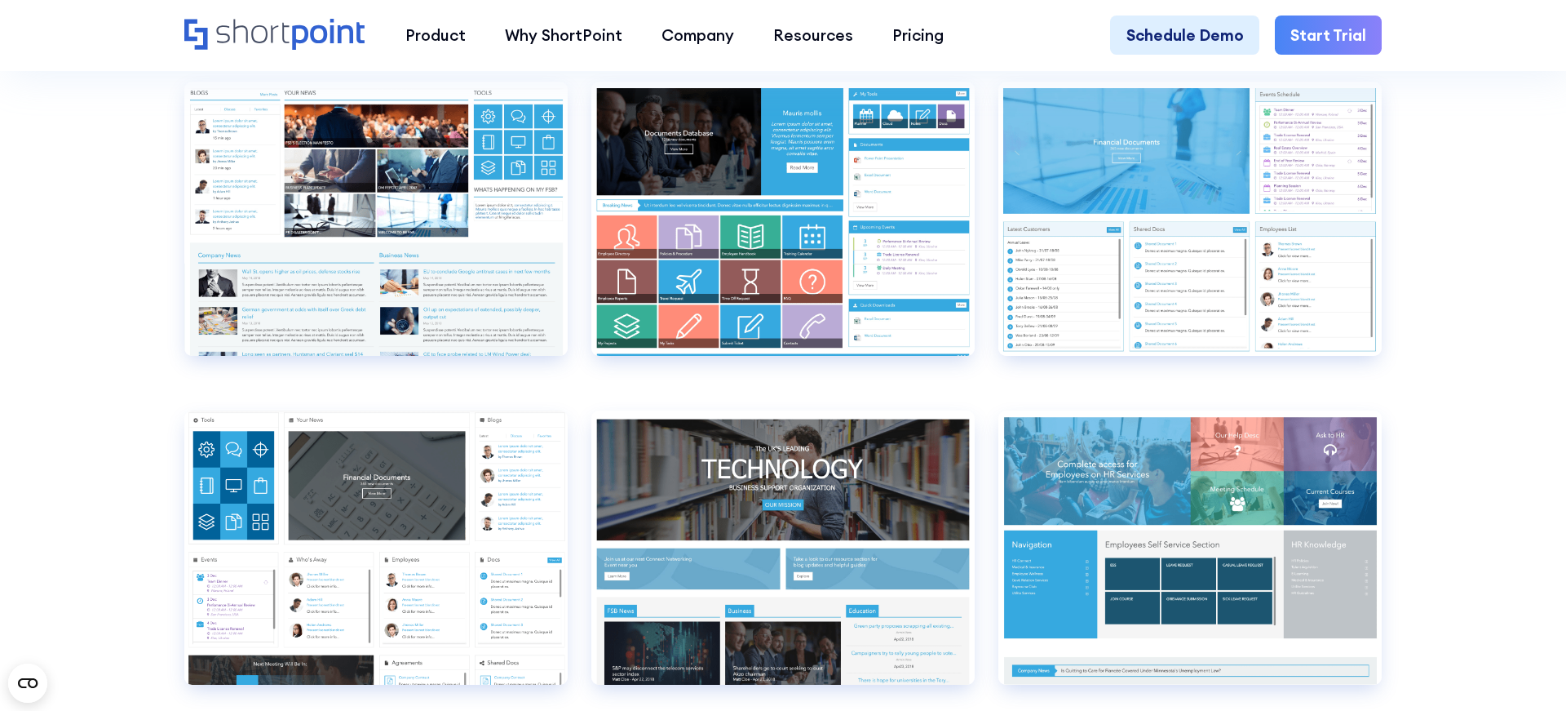
scroll to position [8372, 0]
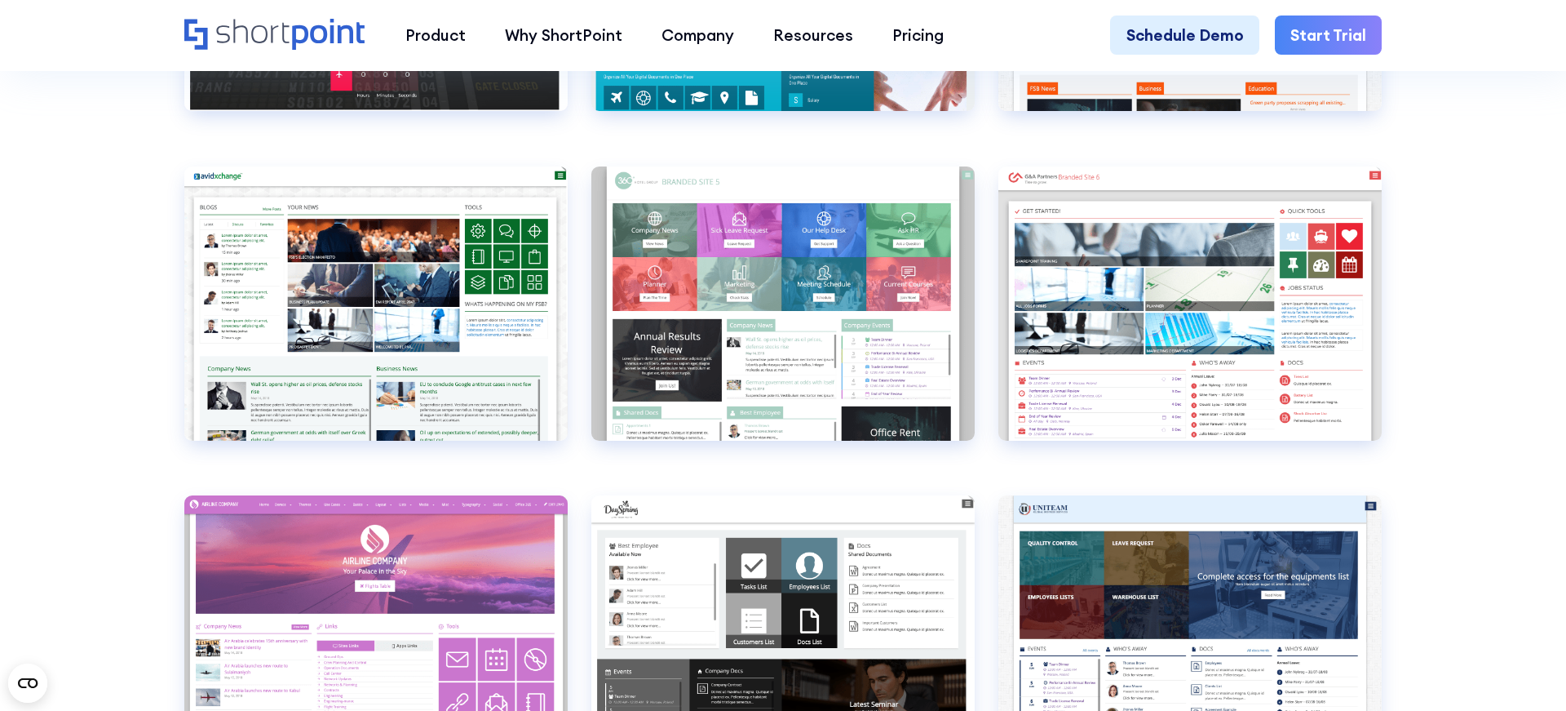
scroll to position [6443, 0]
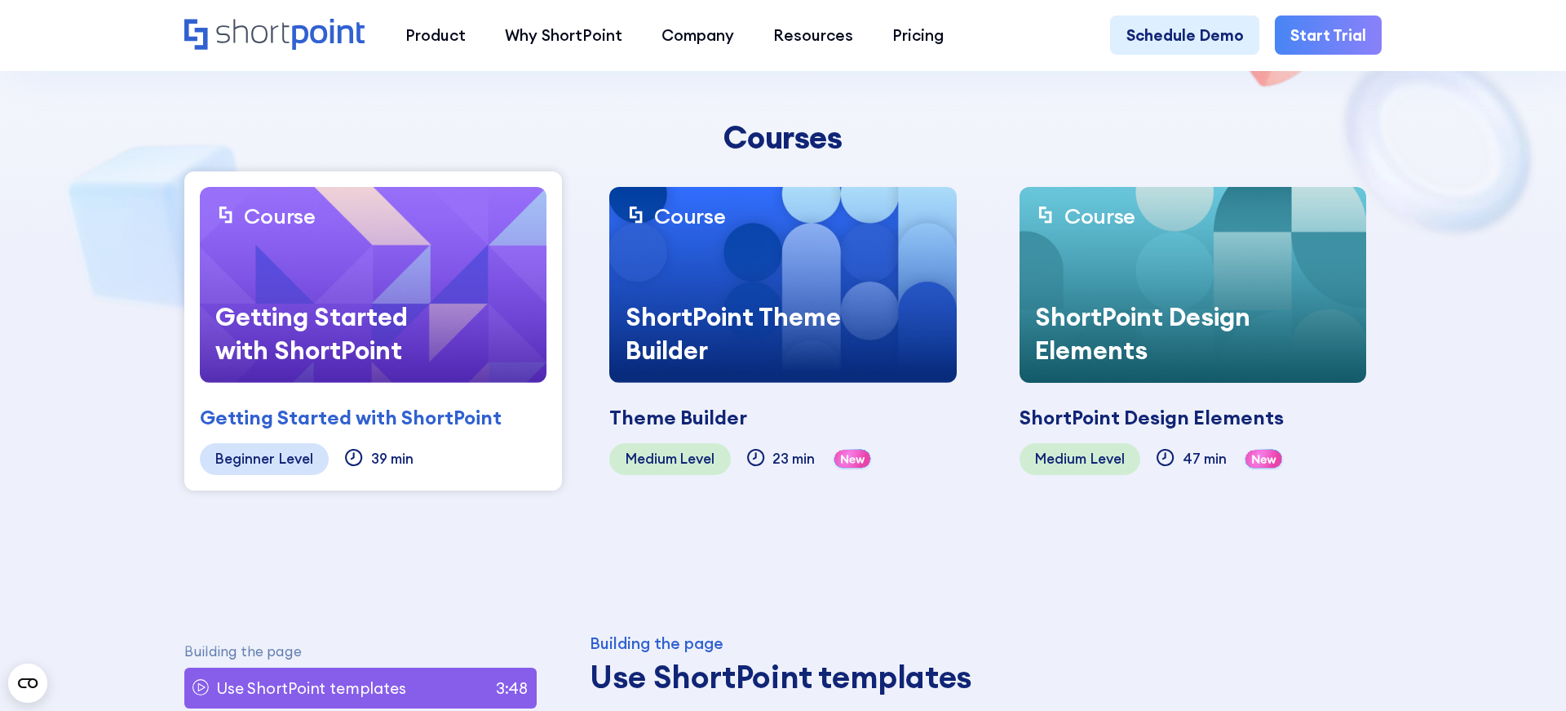
scroll to position [438, 0]
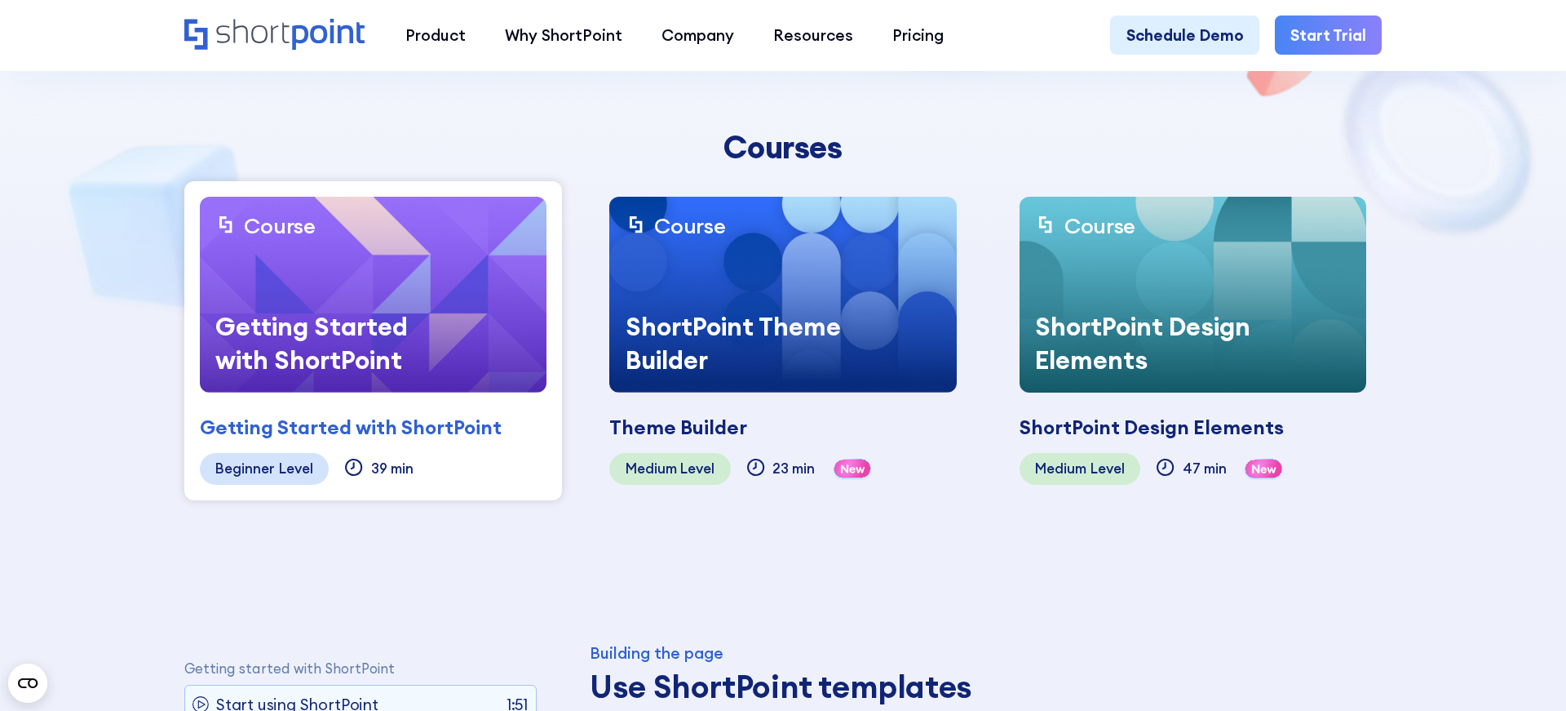
scroll to position [92, 0]
